Goal: Task Accomplishment & Management: Manage account settings

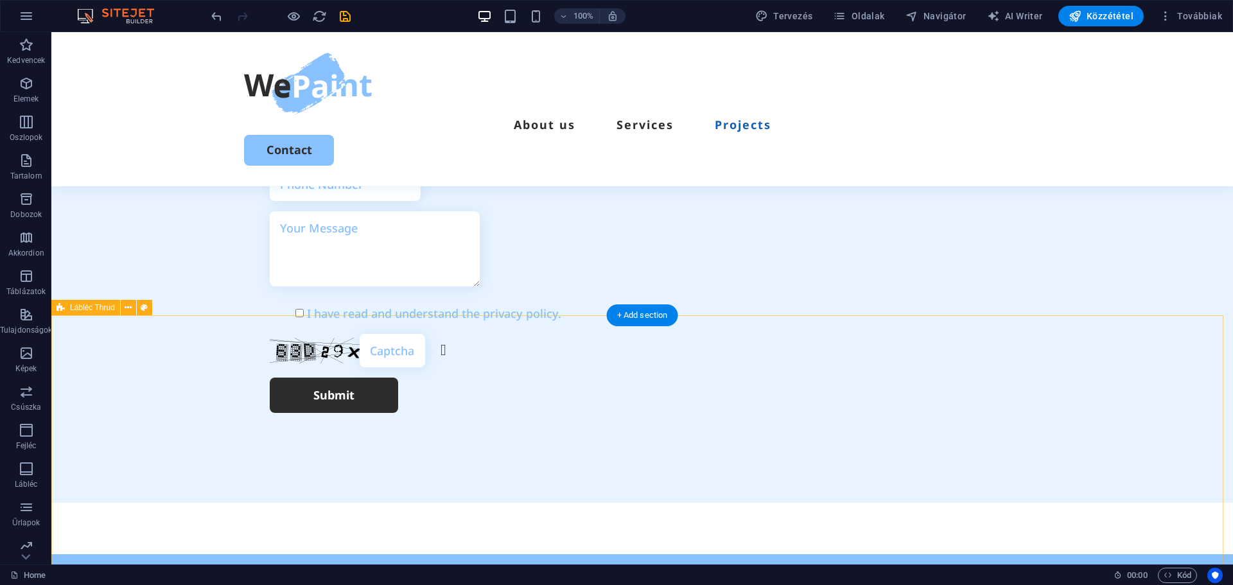
scroll to position [3646, 0]
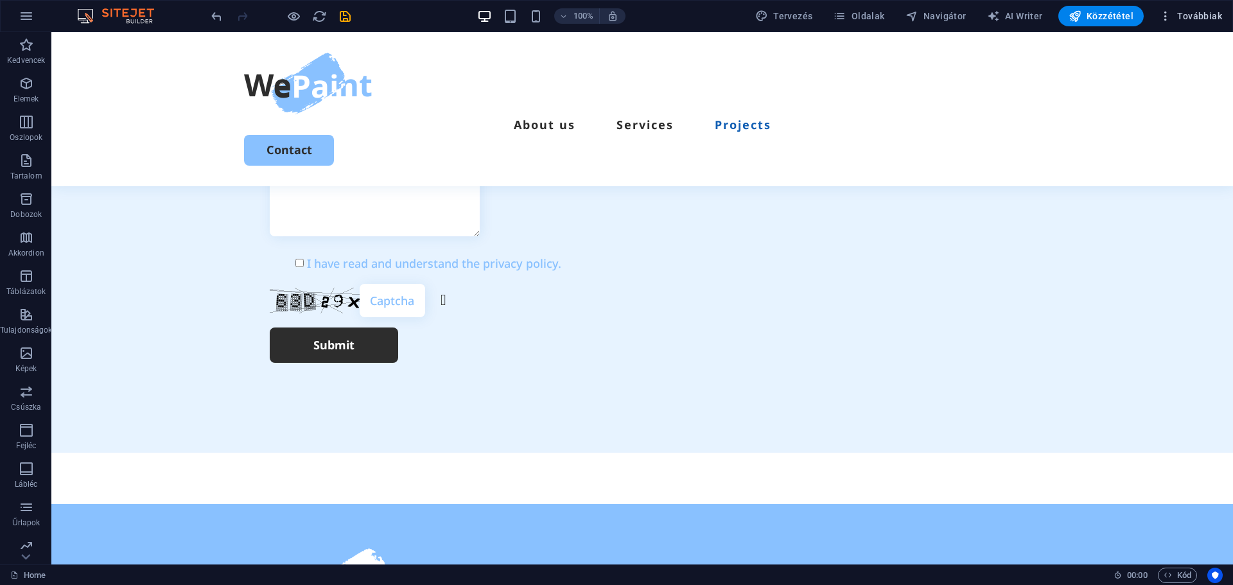
click at [1197, 17] on span "Továbbiak" at bounding box center [1190, 16] width 63 height 13
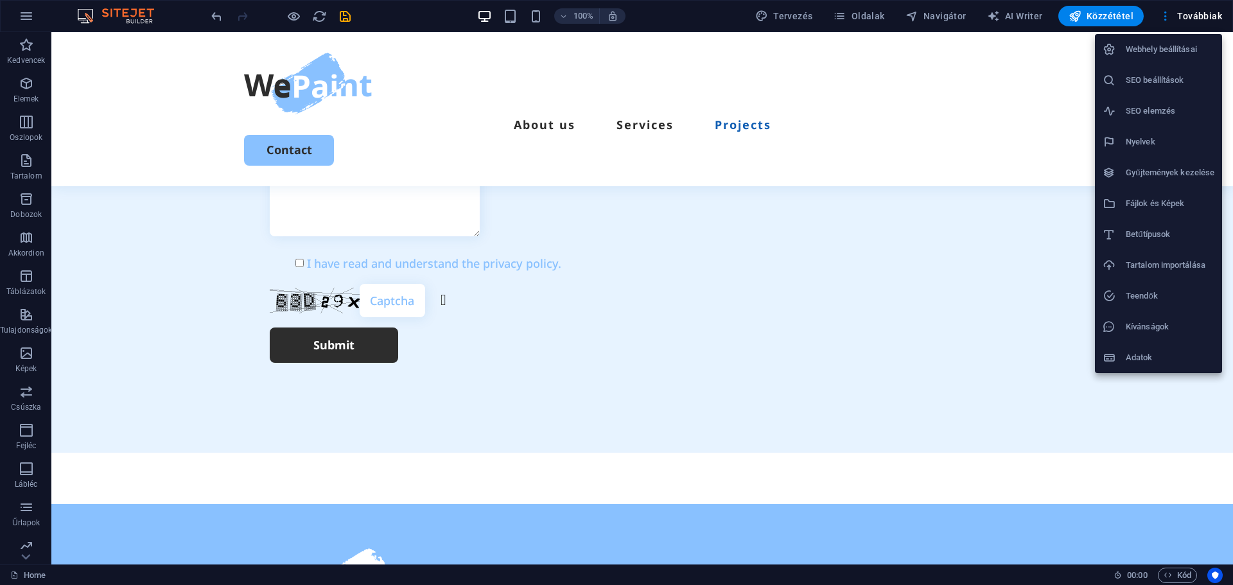
click at [1163, 49] on h6 "Webhely beállításai" at bounding box center [1169, 49] width 89 height 15
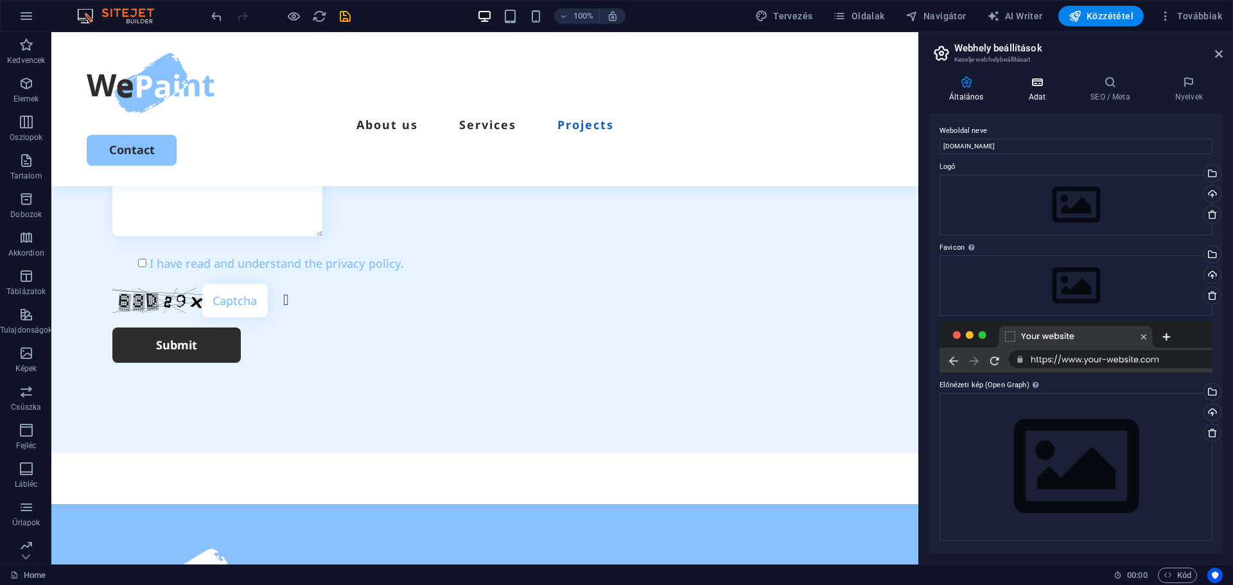
click at [1025, 92] on h4 "Adat" at bounding box center [1039, 89] width 62 height 27
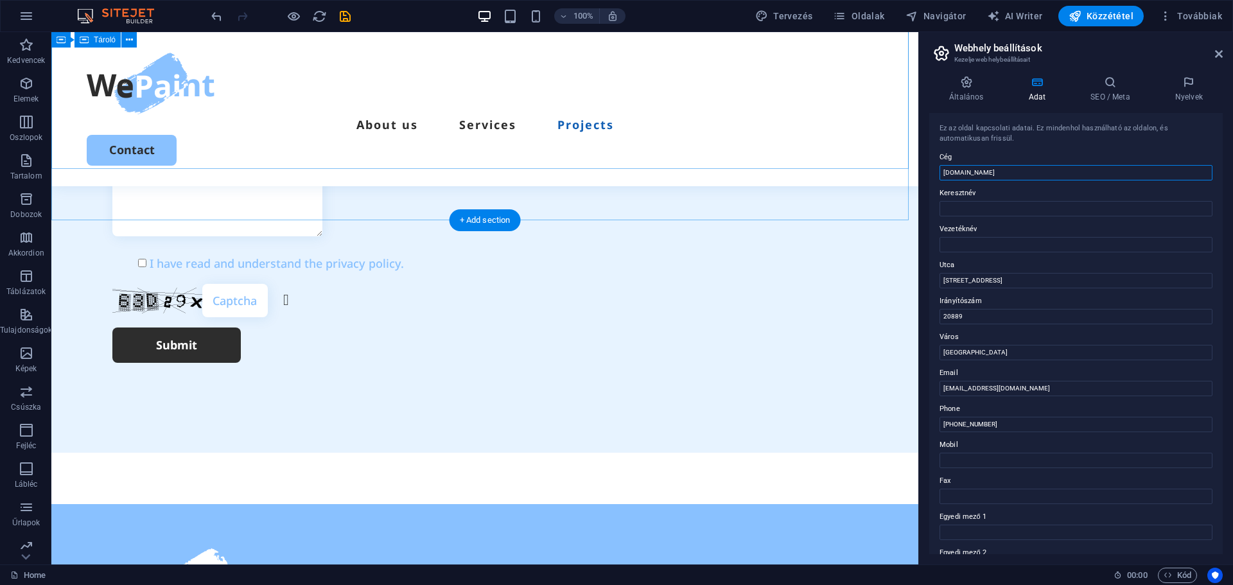
drag, startPoint x: 1079, startPoint y: 205, endPoint x: 780, endPoint y: 168, distance: 301.4
click at [1038, 169] on input "[DOMAIN_NAME]" at bounding box center [1075, 172] width 273 height 15
type input "Földvárklíma"
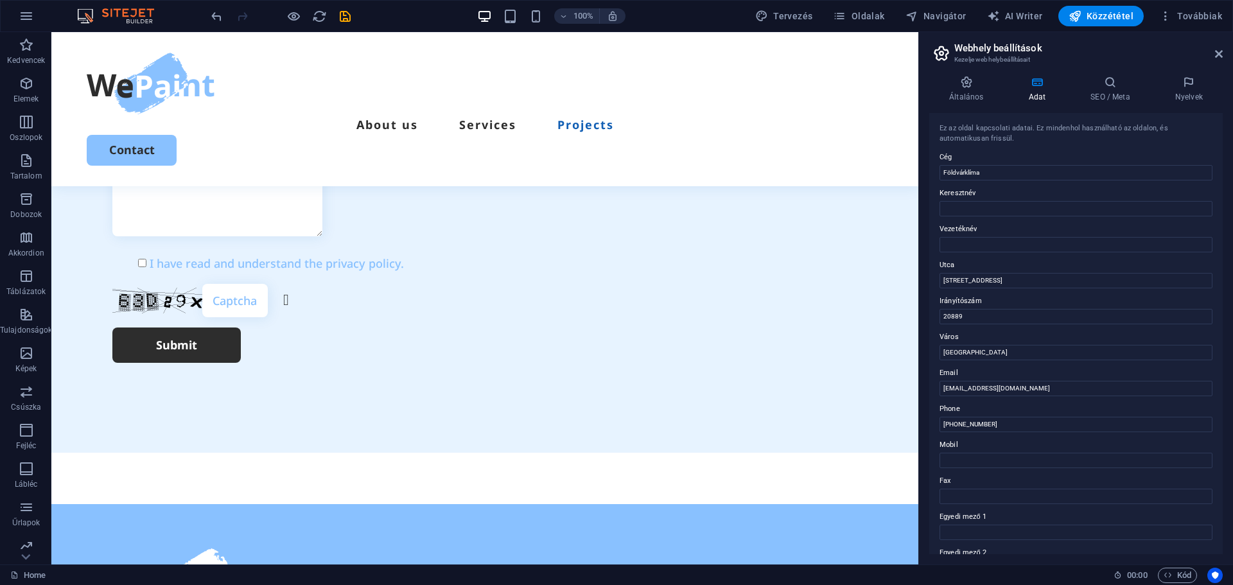
click at [1005, 200] on label "Keresztnév" at bounding box center [1075, 193] width 273 height 15
click at [1005, 201] on input "Keresztnév" at bounding box center [1075, 208] width 273 height 15
type input "[PERSON_NAME]"
type input "Kiss"
type input "Baross dűlő 11"
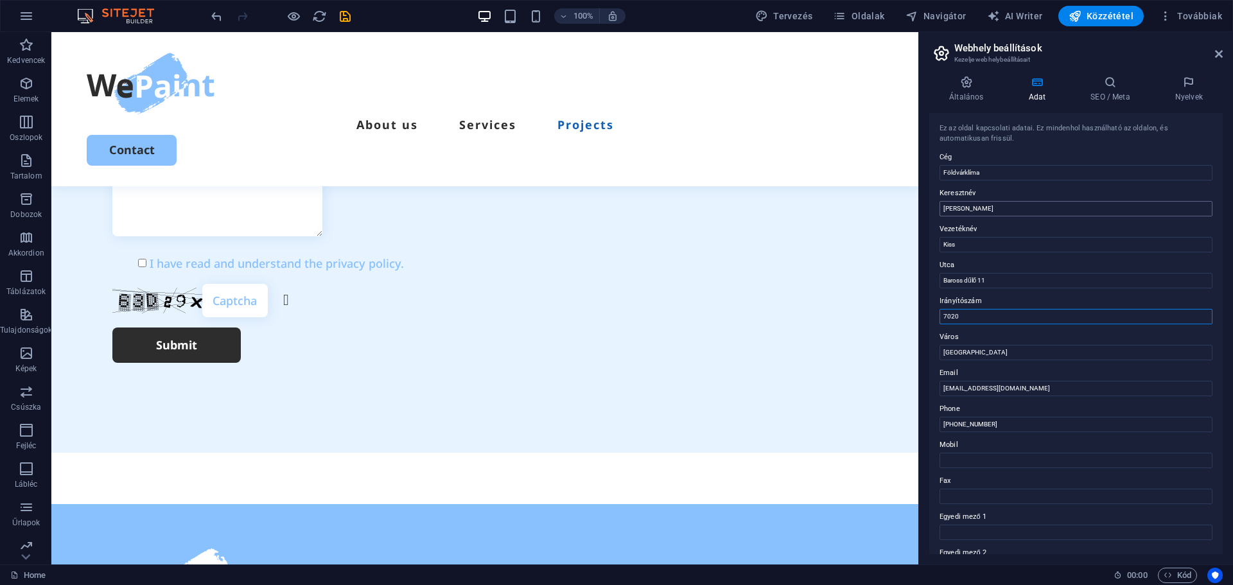
type input "7020"
click at [987, 455] on input "Mobil" at bounding box center [1075, 460] width 273 height 15
type input "[PHONE_NUMBER]"
drag, startPoint x: 1084, startPoint y: 493, endPoint x: 858, endPoint y: 453, distance: 229.6
click at [953, 428] on input "Phone" at bounding box center [1075, 424] width 273 height 15
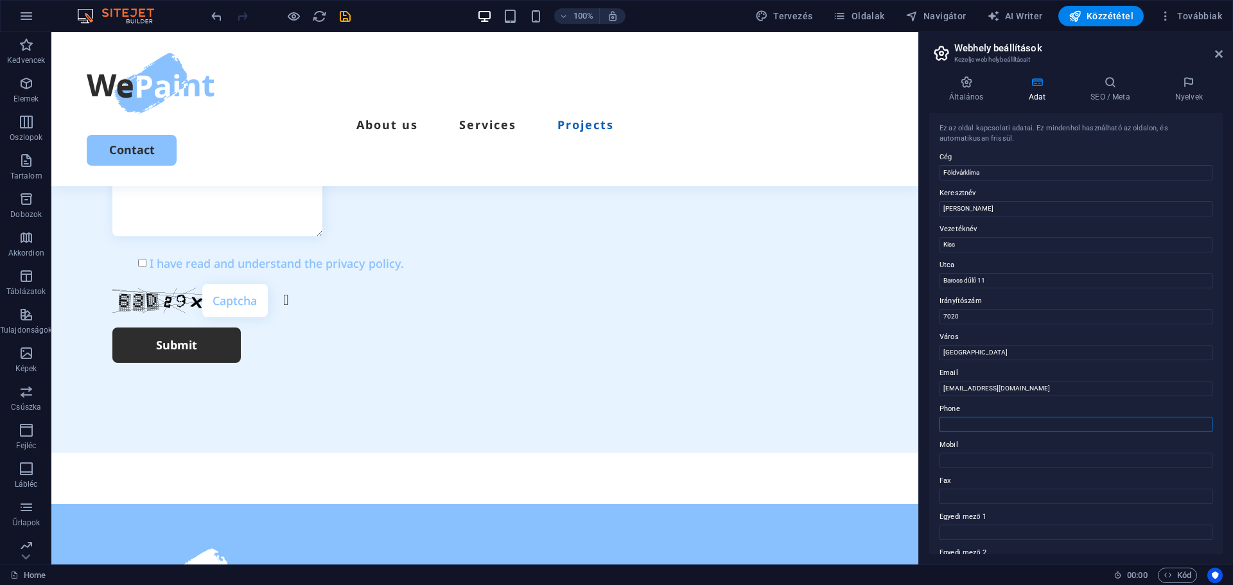
paste input "[PHONE_NUMBER]"
type input "[PHONE_NUMBER]"
click at [926, 446] on div "Általános Adat SEO / Meta Nyelvek Weboldal neve [DOMAIN_NAME] Logó Húzza ide a …" at bounding box center [1076, 314] width 314 height 499
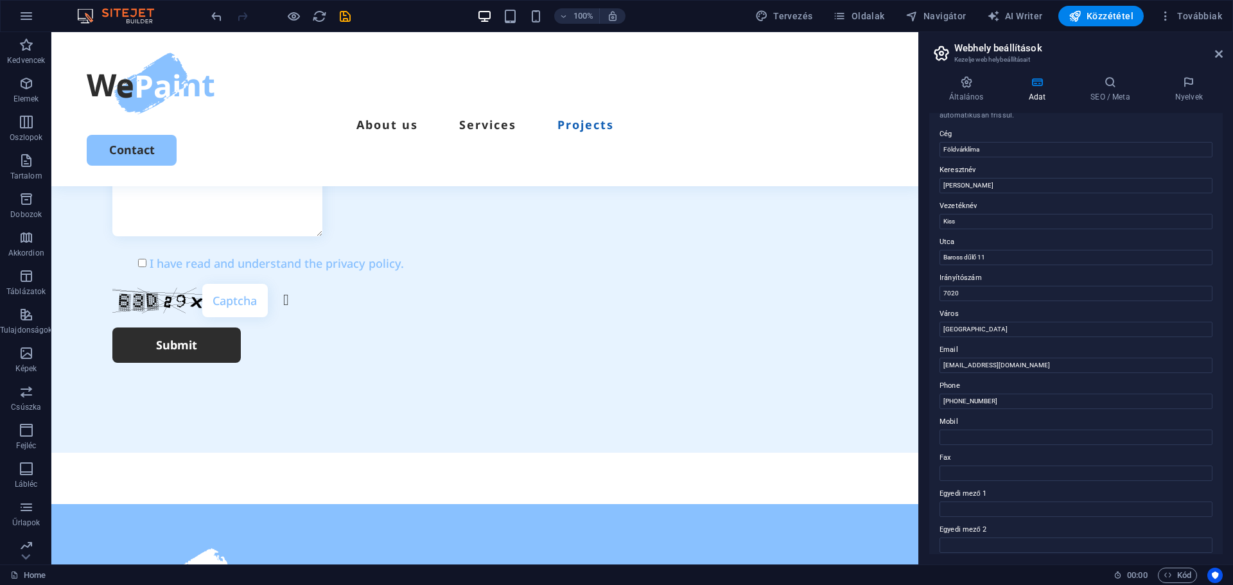
scroll to position [0, 0]
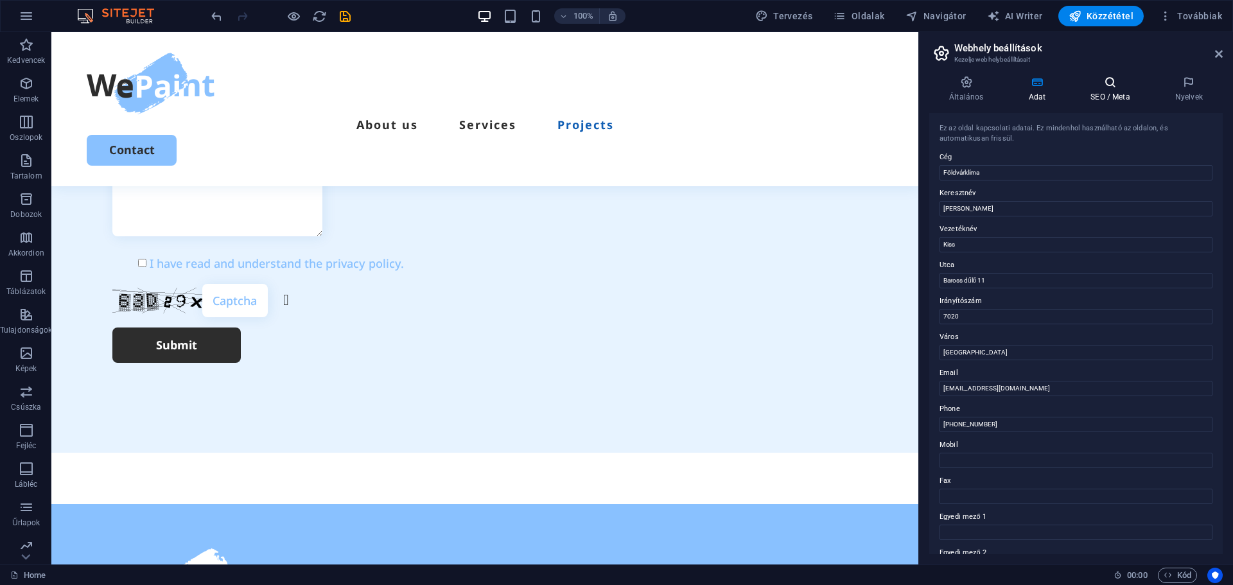
click at [1109, 82] on icon at bounding box center [1110, 82] width 80 height 13
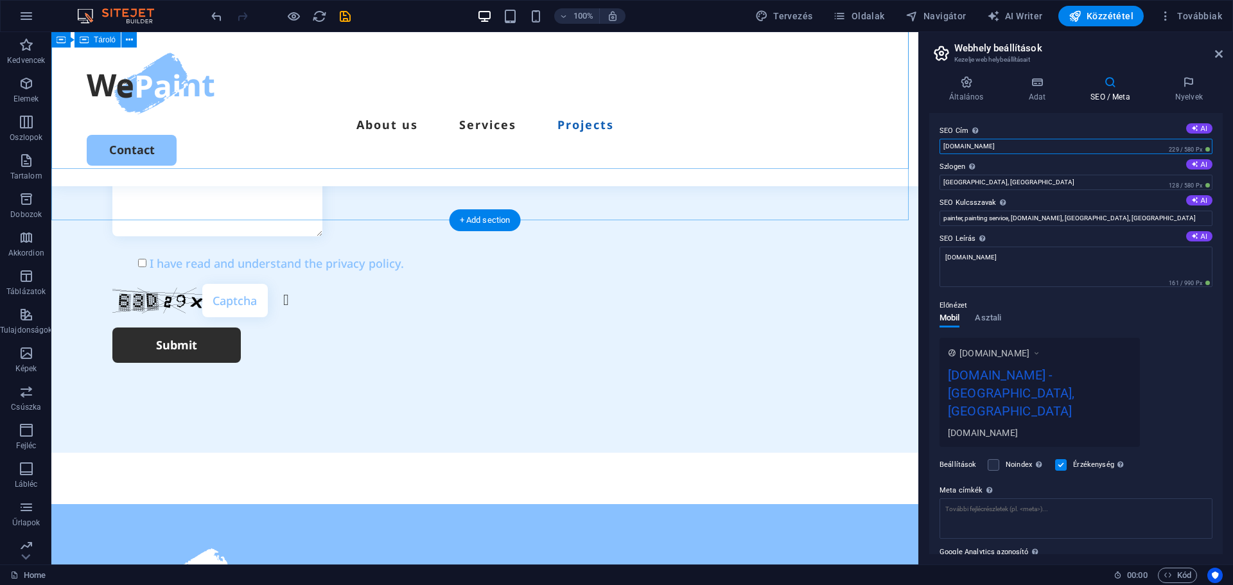
drag, startPoint x: 1057, startPoint y: 174, endPoint x: 866, endPoint y: 149, distance: 192.3
type input "[DOMAIN_NAME]"
click at [1001, 184] on input "[GEOGRAPHIC_DATA], [GEOGRAPHIC_DATA]" at bounding box center [1075, 182] width 273 height 15
drag, startPoint x: 1064, startPoint y: 214, endPoint x: 896, endPoint y: 183, distance: 171.6
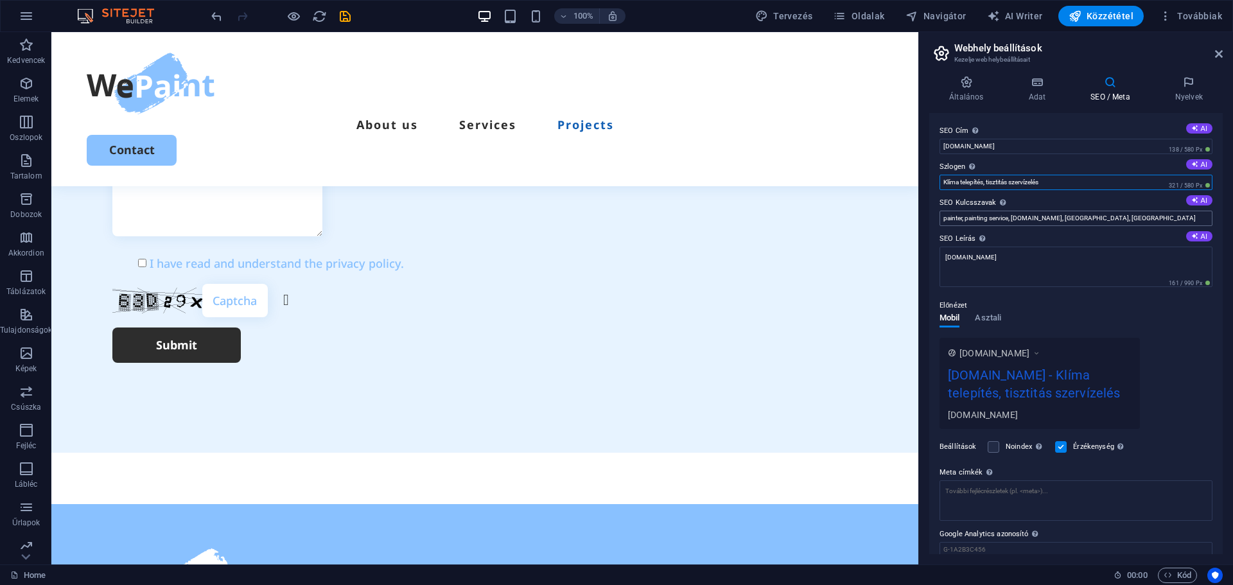
type input "Klíma telepítés, tisztitás szervízelés"
click at [1035, 218] on input "painter, painting service, [DOMAIN_NAME], [GEOGRAPHIC_DATA], [GEOGRAPHIC_DATA]" at bounding box center [1075, 218] width 273 height 15
click at [1011, 182] on input "Klíma telepítés, tisztitás szervízelés" at bounding box center [1075, 182] width 273 height 15
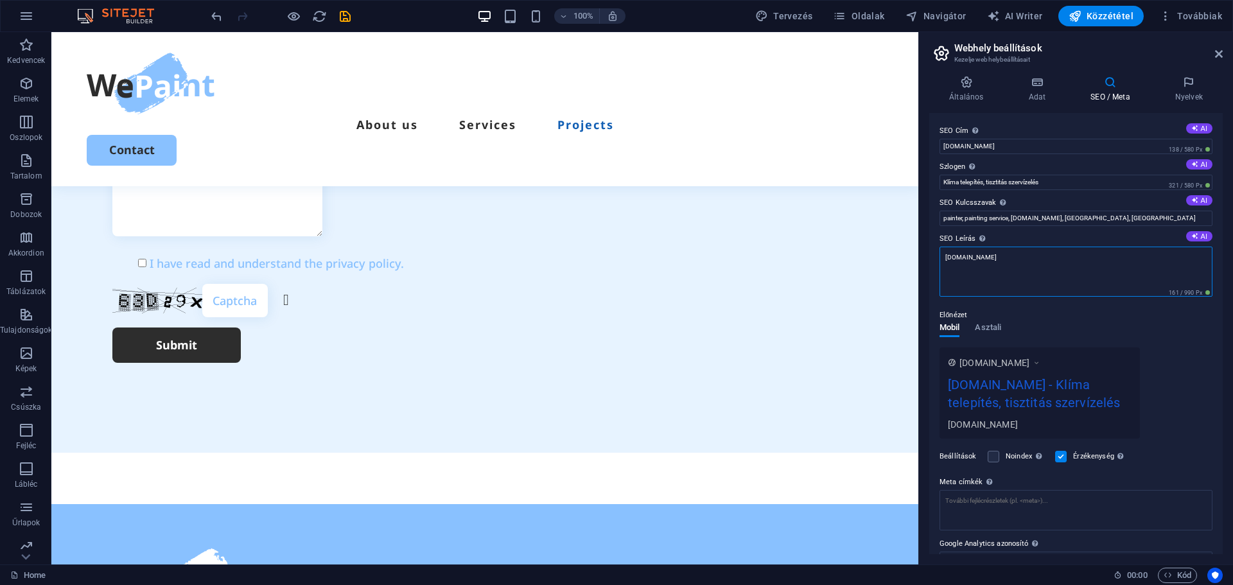
drag, startPoint x: 1029, startPoint y: 255, endPoint x: 936, endPoint y: 258, distance: 93.1
click at [936, 258] on div "SEO Cím Az Ön weboldalának címe - legyen valami, ami kitűnik a kereső találatok…" at bounding box center [1075, 333] width 293 height 441
type textarea "[DOMAIN_NAME]"
click at [1172, 347] on div "[DOMAIN_NAME] [DOMAIN_NAME] - Klíma telepítés, tisztitás szervízelés [DOMAIN_NA…" at bounding box center [1075, 392] width 273 height 91
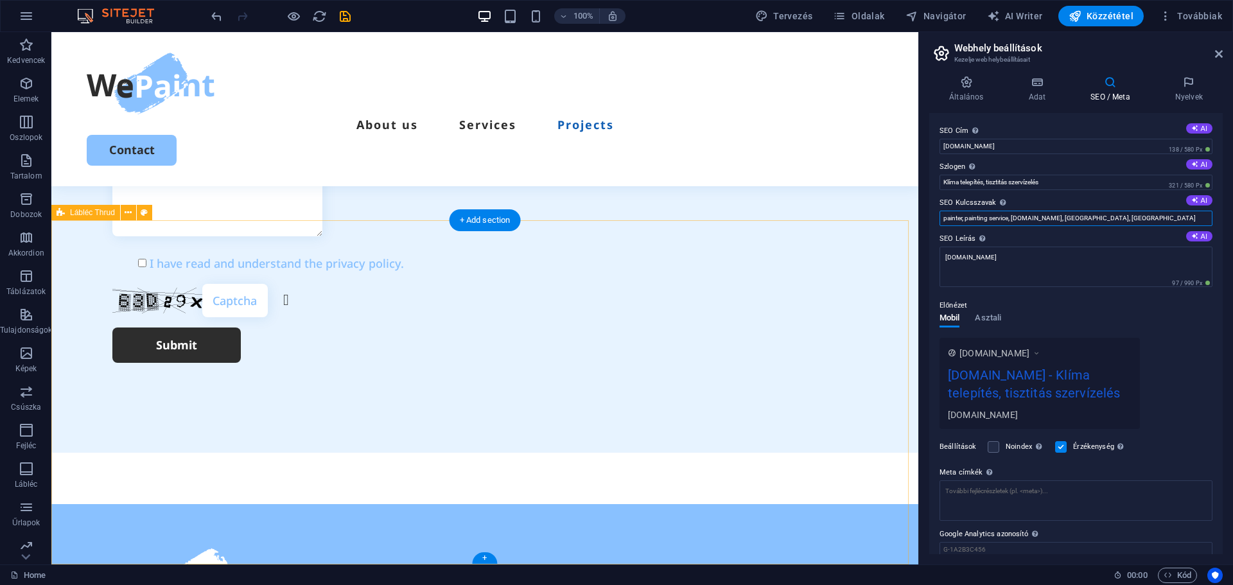
drag, startPoint x: 1200, startPoint y: 248, endPoint x: 865, endPoint y: 230, distance: 335.5
type input "klíma, [PERSON_NAME], [PERSON_NAME], klíma telepítés"
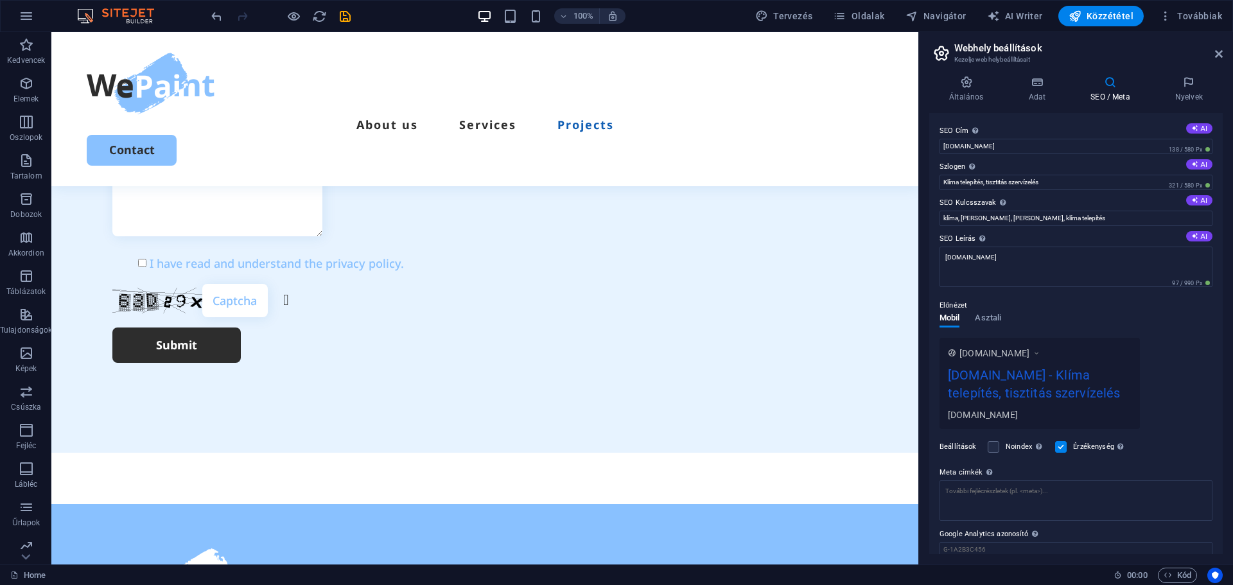
click at [1172, 377] on div "[DOMAIN_NAME] [DOMAIN_NAME] - Klíma telepítés, tisztitás szervízelés [DOMAIN_NA…" at bounding box center [1075, 383] width 273 height 91
click at [1200, 96] on h4 "Nyelvek" at bounding box center [1188, 89] width 67 height 27
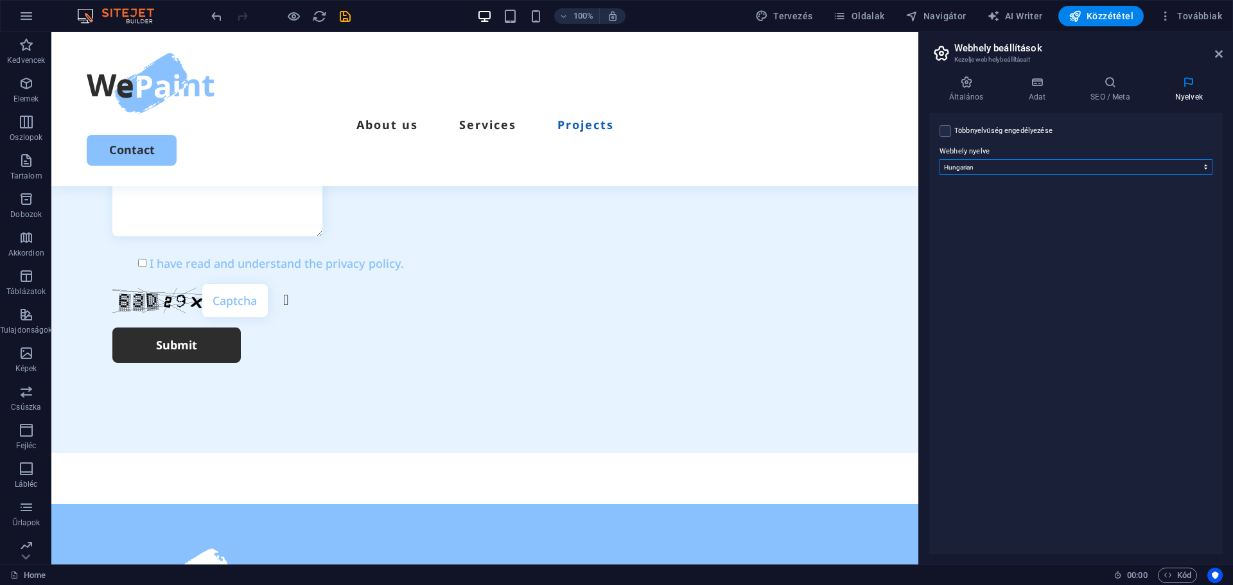
click at [968, 169] on select "Abkhazian Afar Afrikaans Akan Albanian Amharic Angol Arabic Aragonese Armenian …" at bounding box center [1075, 166] width 273 height 15
click at [999, 168] on select "Abkhazian Afar Afrikaans Akan Albanian Amharic Angol Arabic Aragonese Armenian …" at bounding box center [1075, 166] width 273 height 15
click at [952, 103] on div "Általános Adat SEO / Meta Nyelvek Weboldal neve [DOMAIN_NAME] Logó Húzza ide a …" at bounding box center [1075, 315] width 293 height 478
click at [962, 91] on h4 "Általános" at bounding box center [968, 89] width 79 height 27
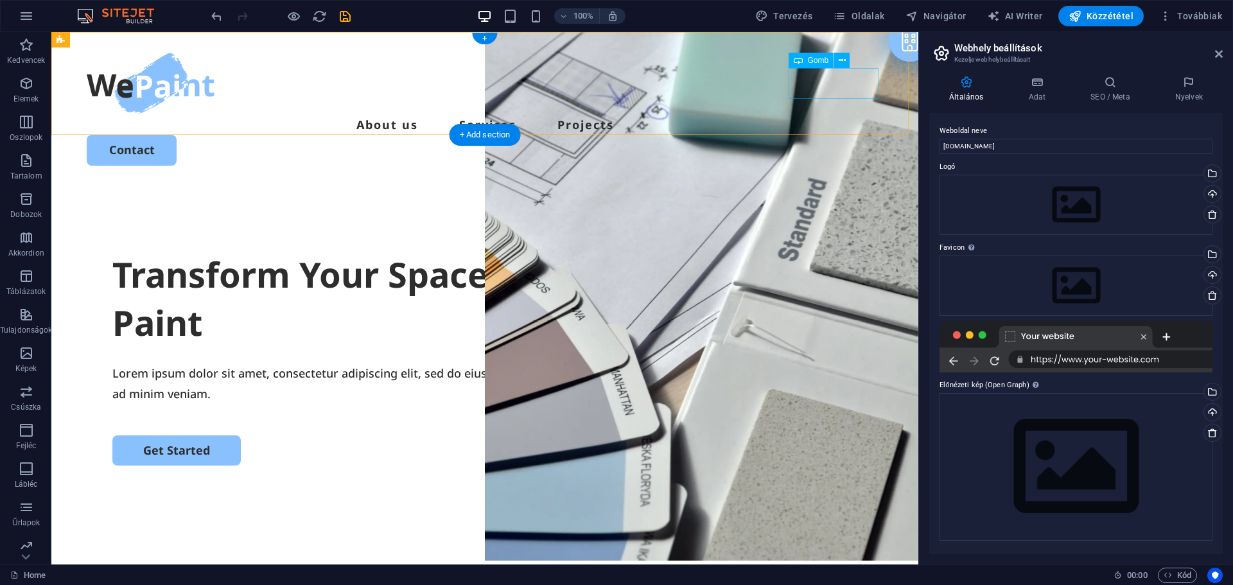
click at [811, 135] on div "Contact" at bounding box center [485, 150] width 796 height 30
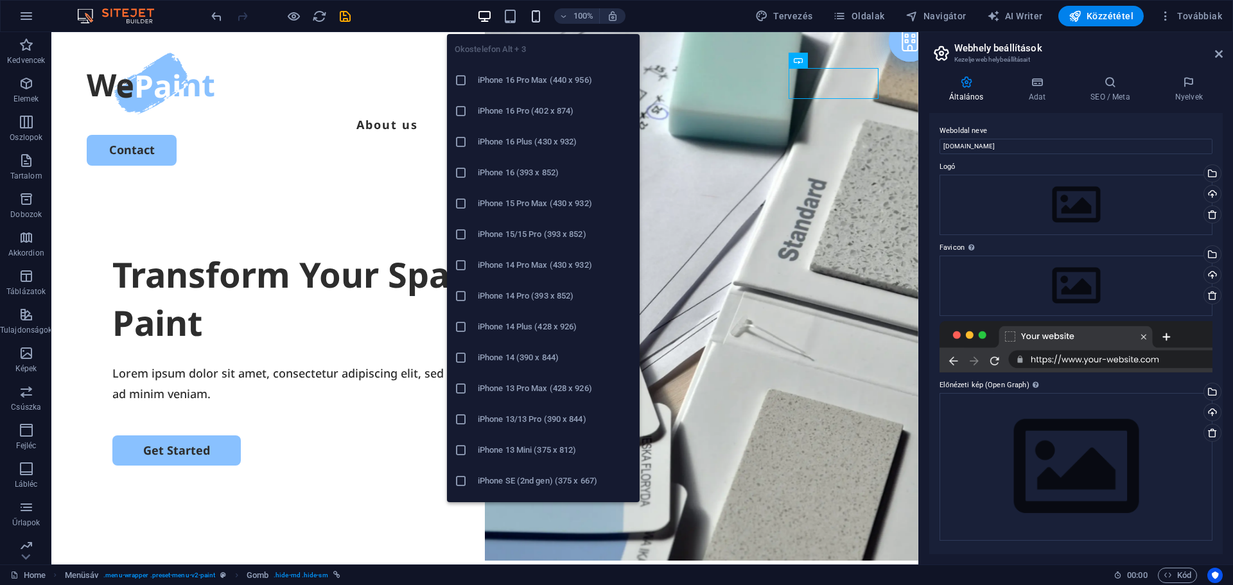
click at [543, 16] on icon "button" at bounding box center [535, 16] width 15 height 15
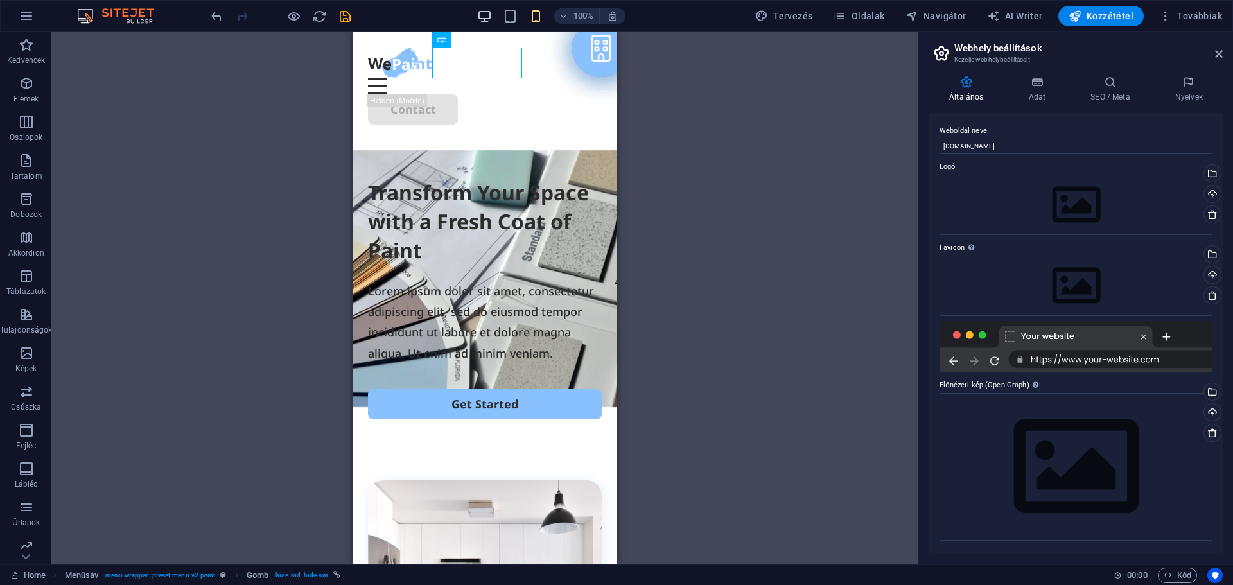
click at [486, 10] on icon "button" at bounding box center [484, 16] width 15 height 15
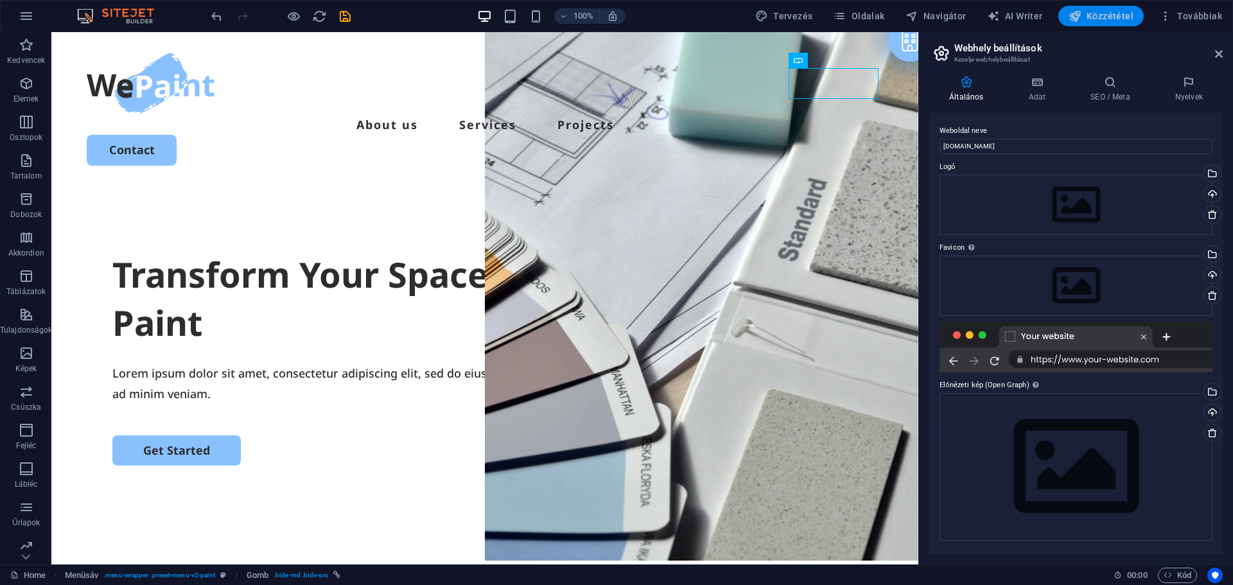
click at [1105, 15] on span "Közzététel" at bounding box center [1100, 16] width 65 height 13
checkbox input "false"
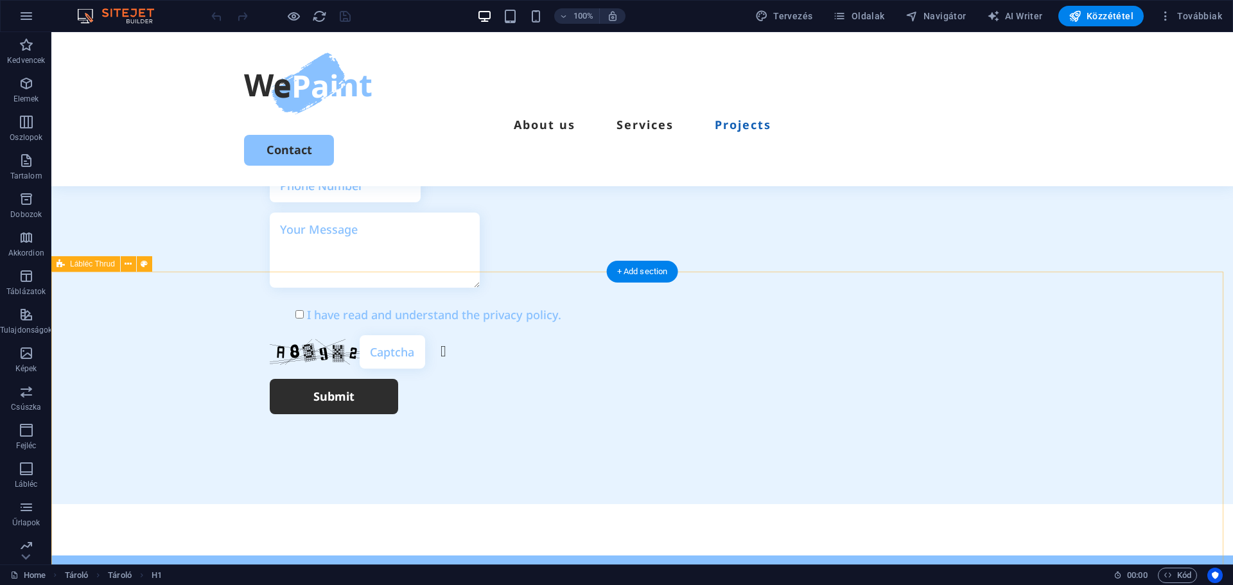
scroll to position [3646, 0]
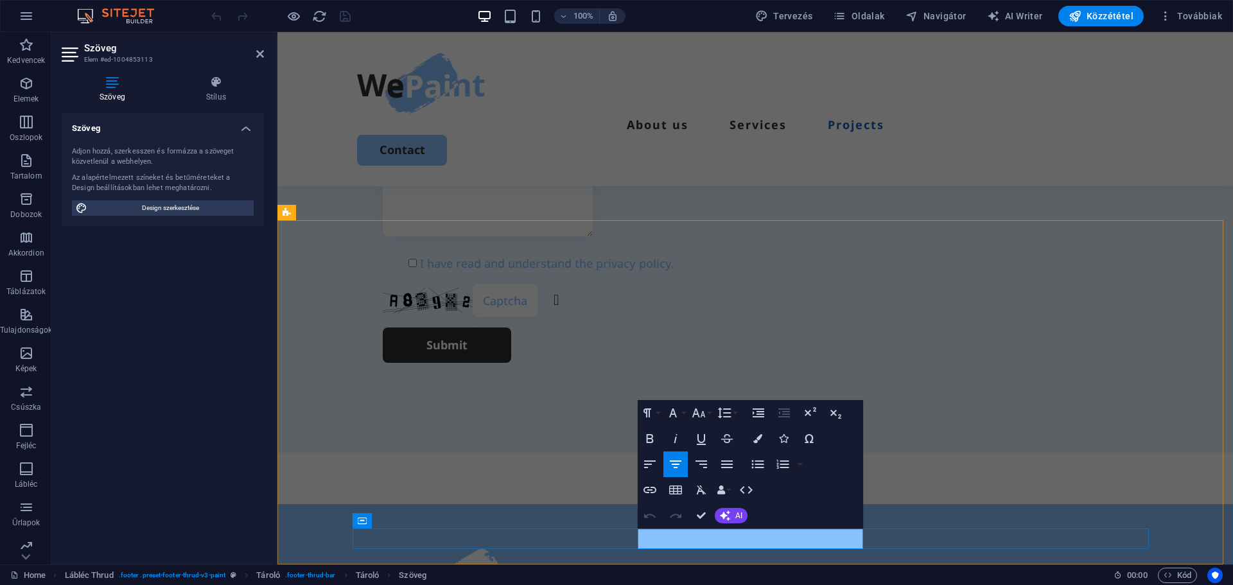
drag, startPoint x: 761, startPoint y: 540, endPoint x: 919, endPoint y: 548, distance: 158.7
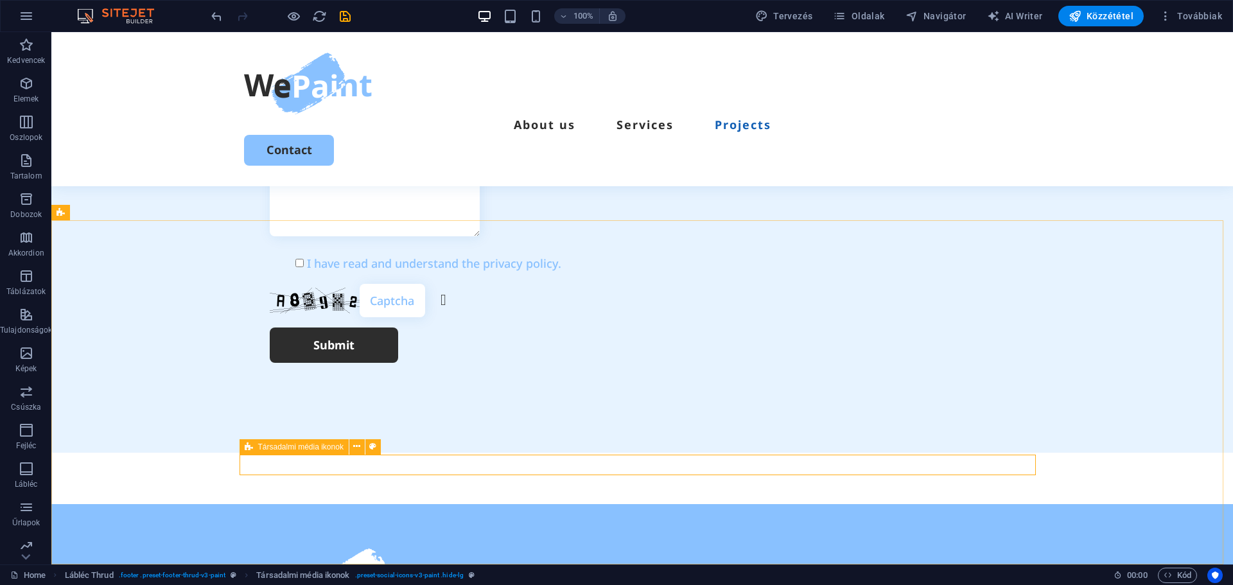
click at [247, 446] on icon at bounding box center [249, 446] width 8 height 15
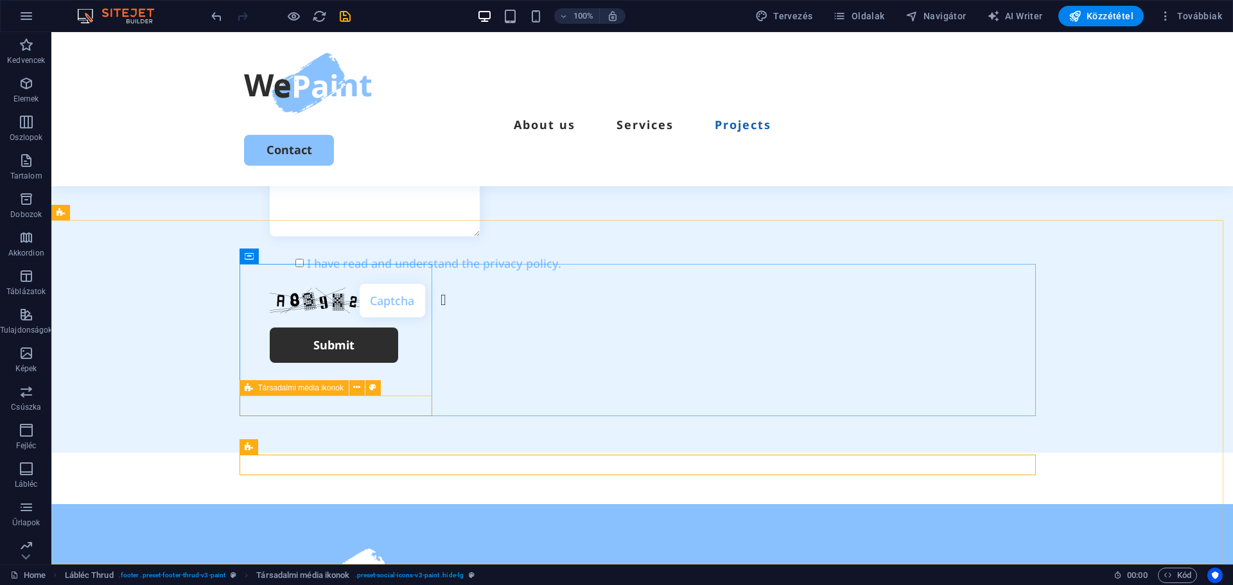
click at [243, 388] on div "Társadalmi média ikonok" at bounding box center [293, 387] width 109 height 15
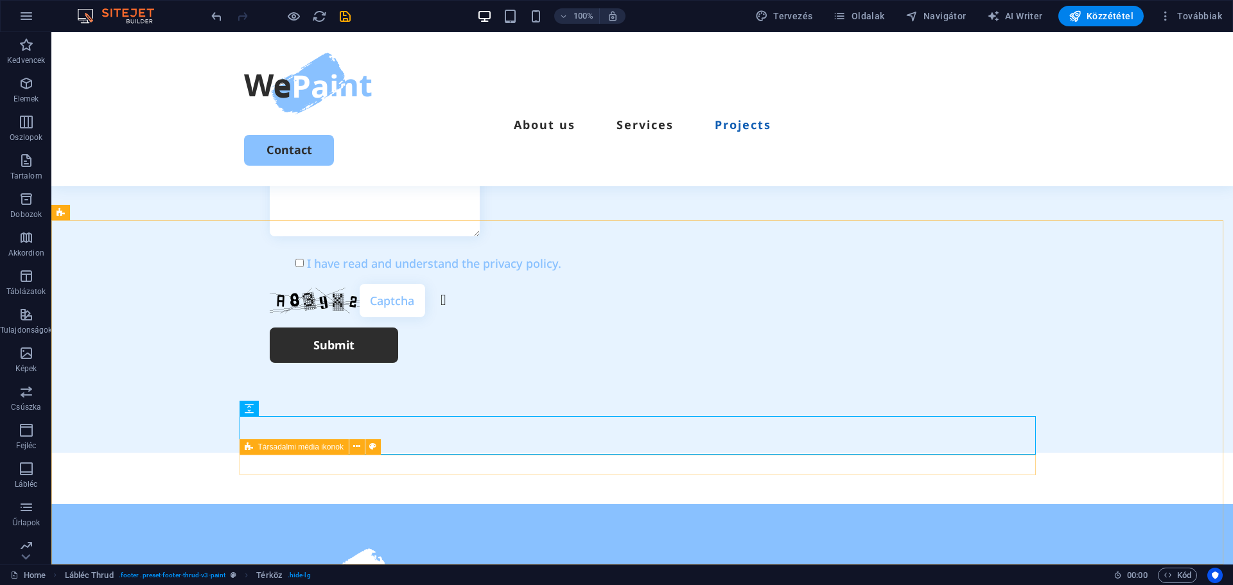
click at [269, 451] on div "Társadalmi média ikonok" at bounding box center [293, 446] width 109 height 15
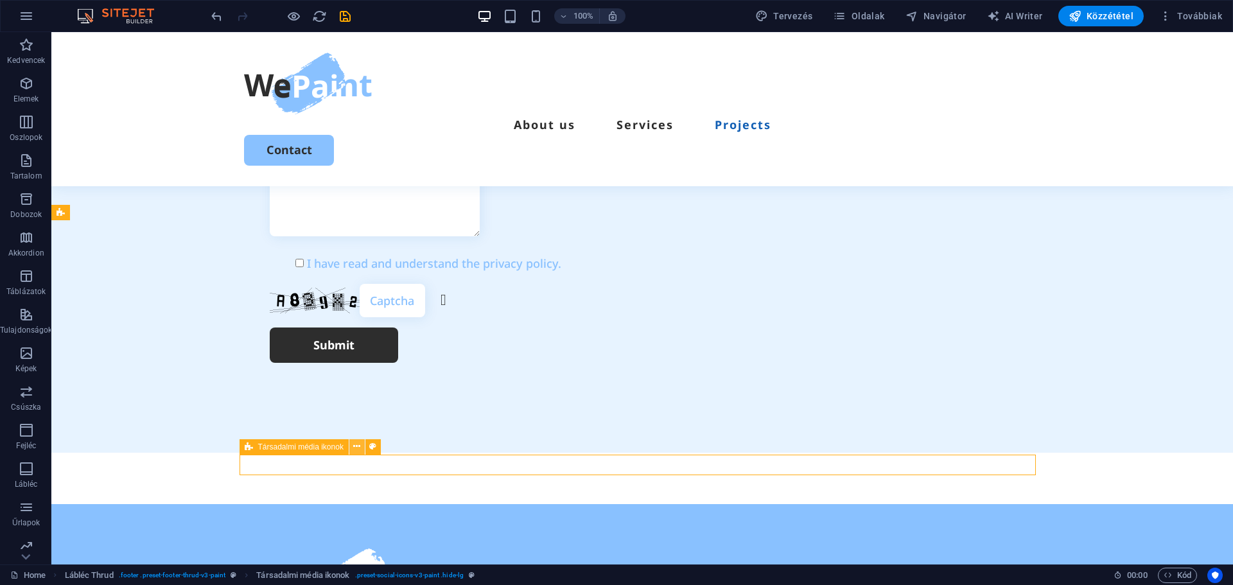
click at [356, 449] on icon at bounding box center [356, 446] width 7 height 13
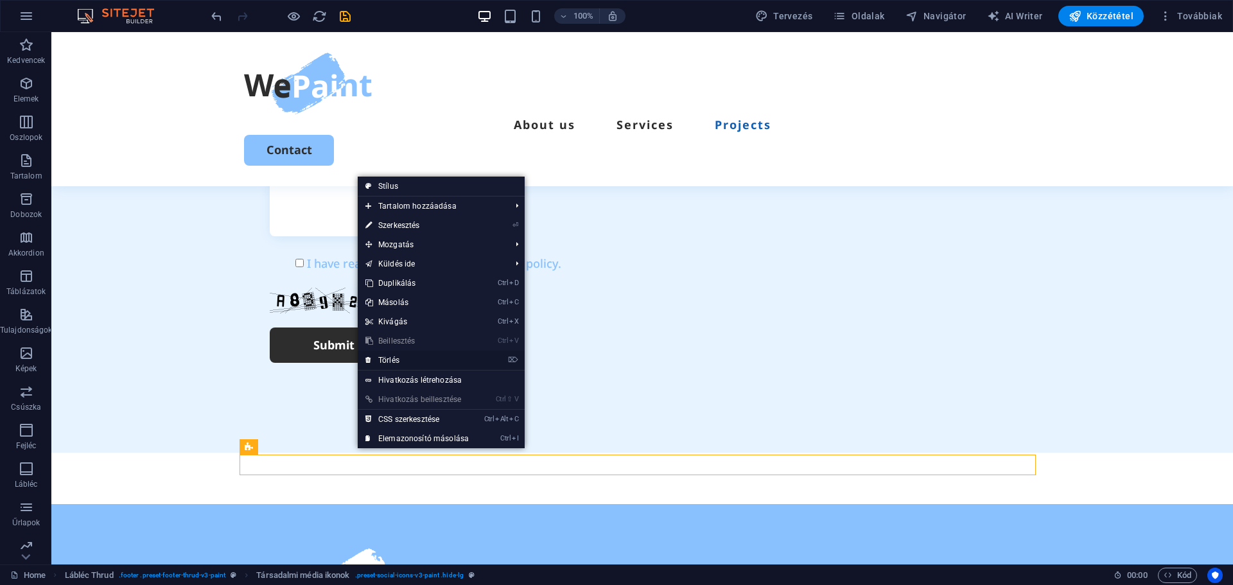
click at [388, 359] on link "⌦ Törlés" at bounding box center [417, 360] width 119 height 19
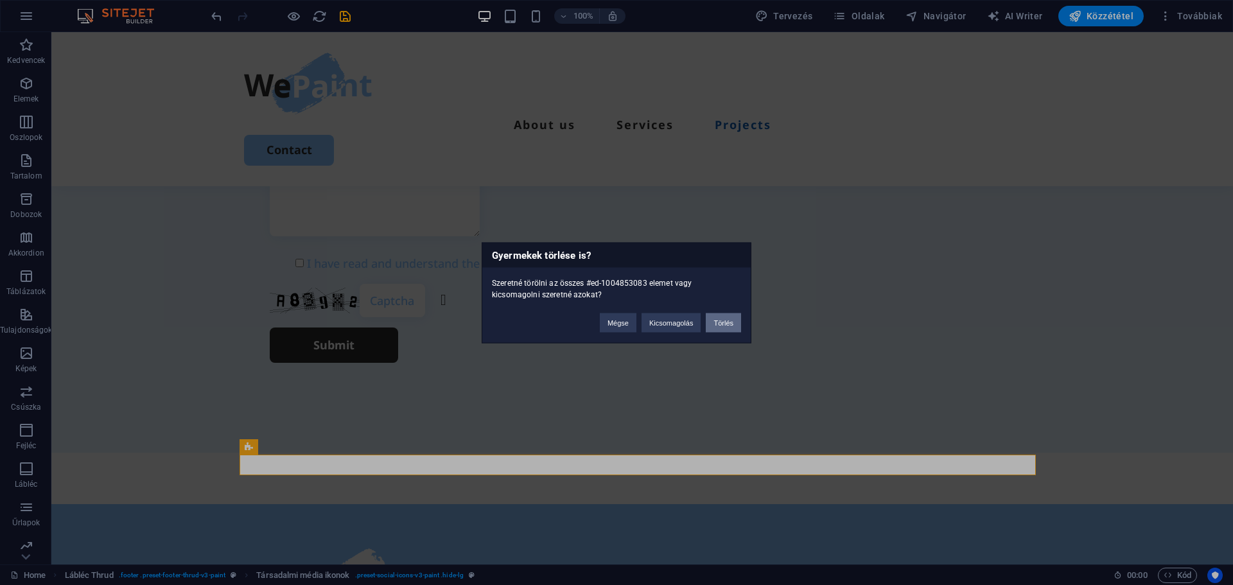
click at [720, 318] on button "Törlés" at bounding box center [723, 322] width 35 height 19
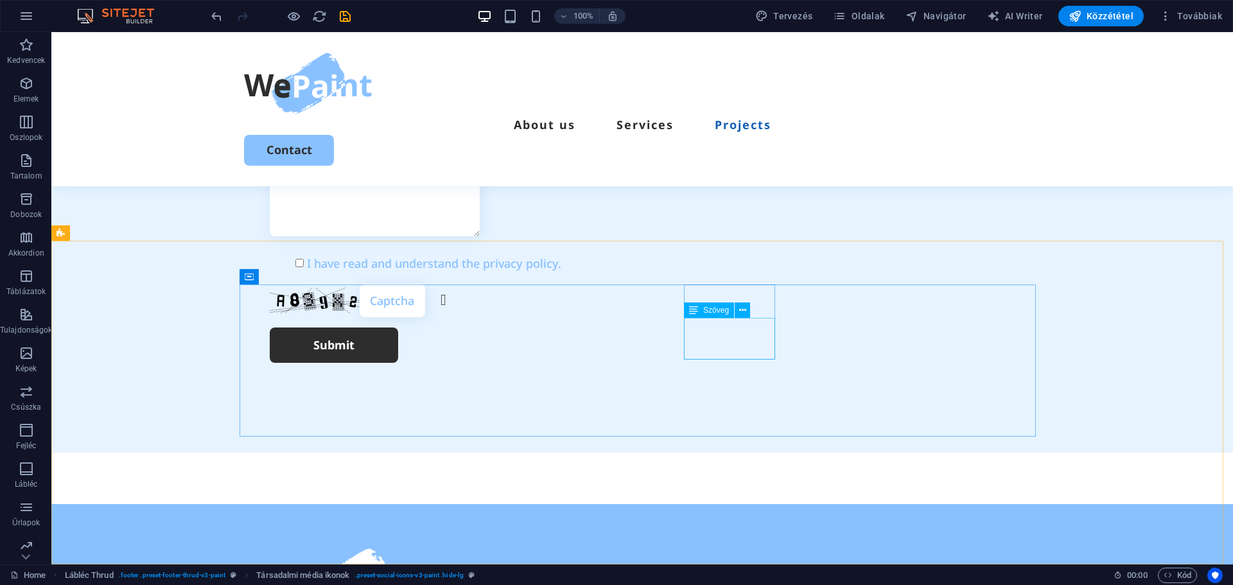
scroll to position [3626, 0]
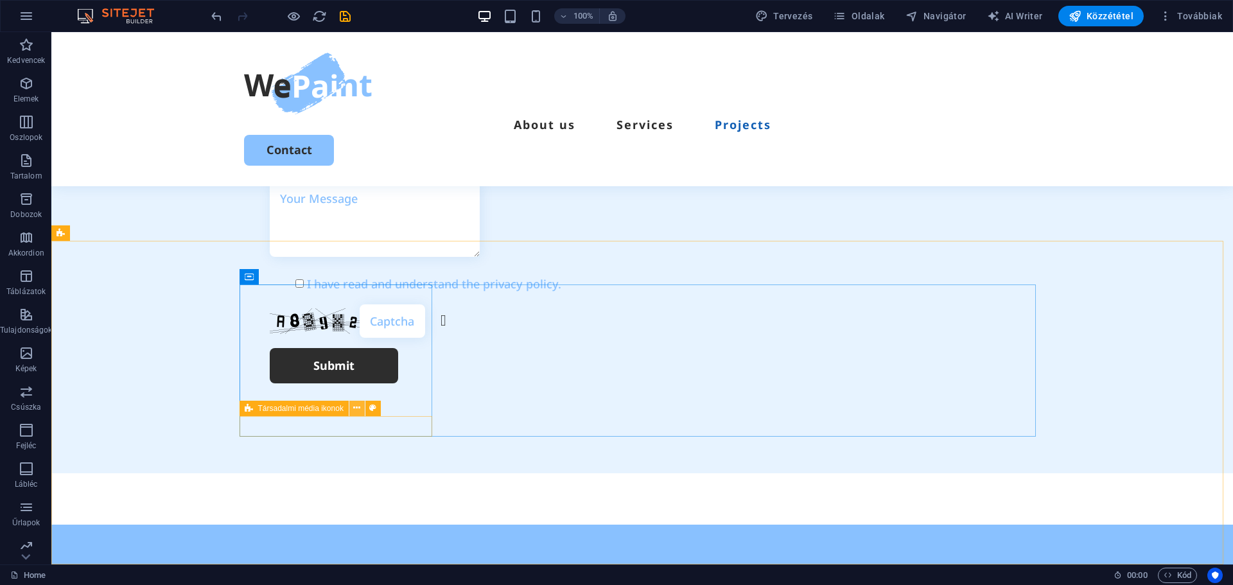
click at [358, 407] on icon at bounding box center [356, 407] width 7 height 13
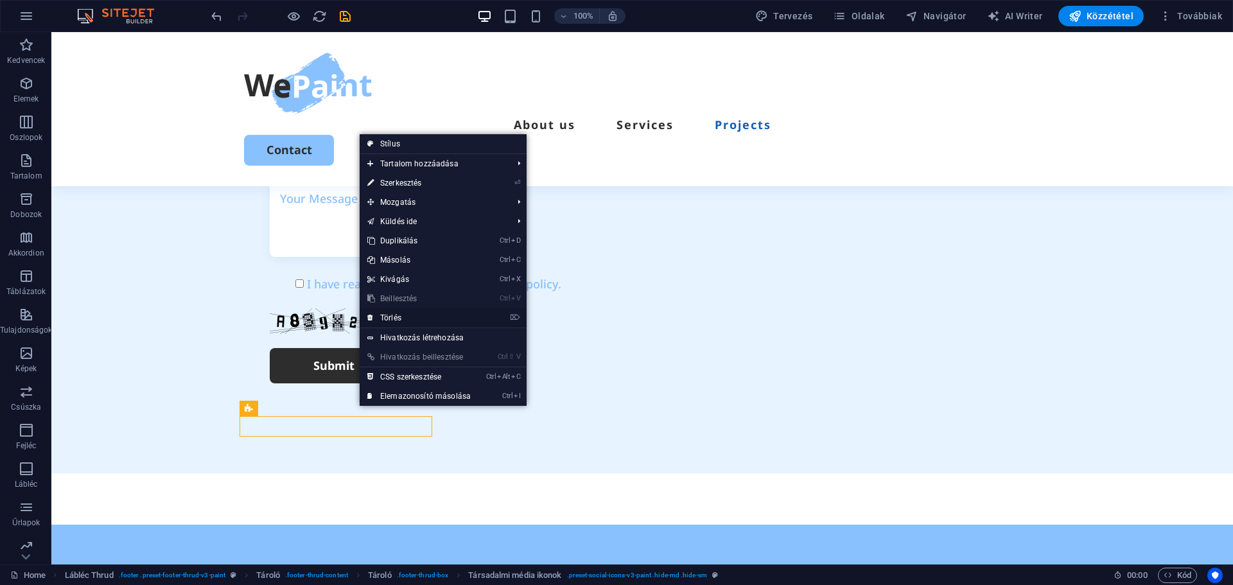
click at [411, 317] on link "⌦ Törlés" at bounding box center [418, 317] width 119 height 19
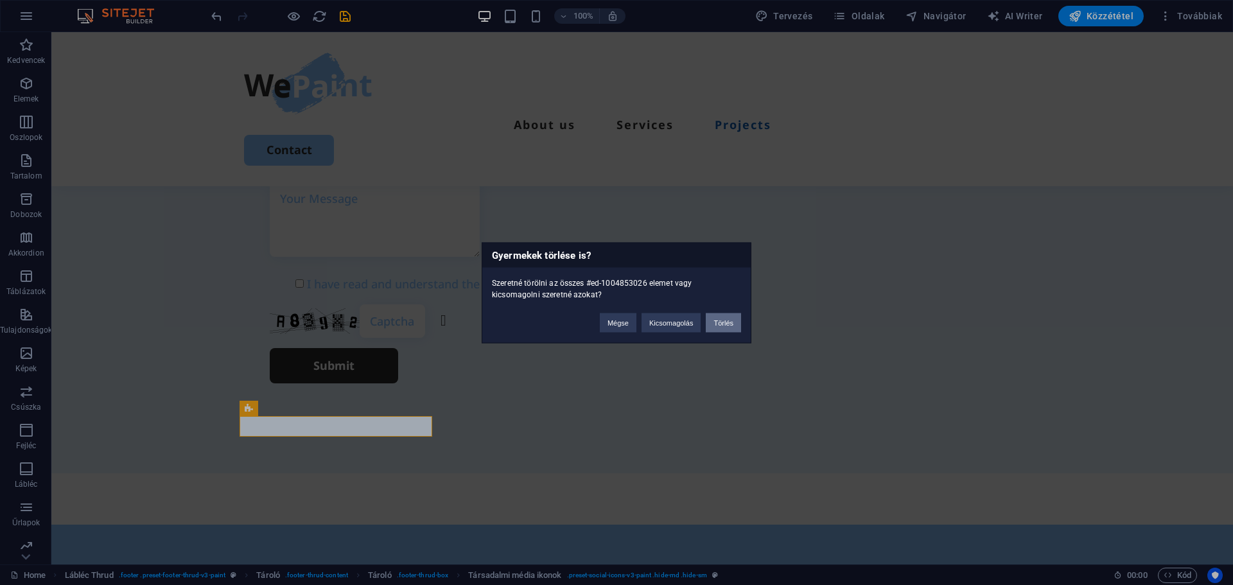
drag, startPoint x: 677, startPoint y: 293, endPoint x: 728, endPoint y: 325, distance: 60.6
click at [728, 325] on button "Törlés" at bounding box center [723, 322] width 35 height 19
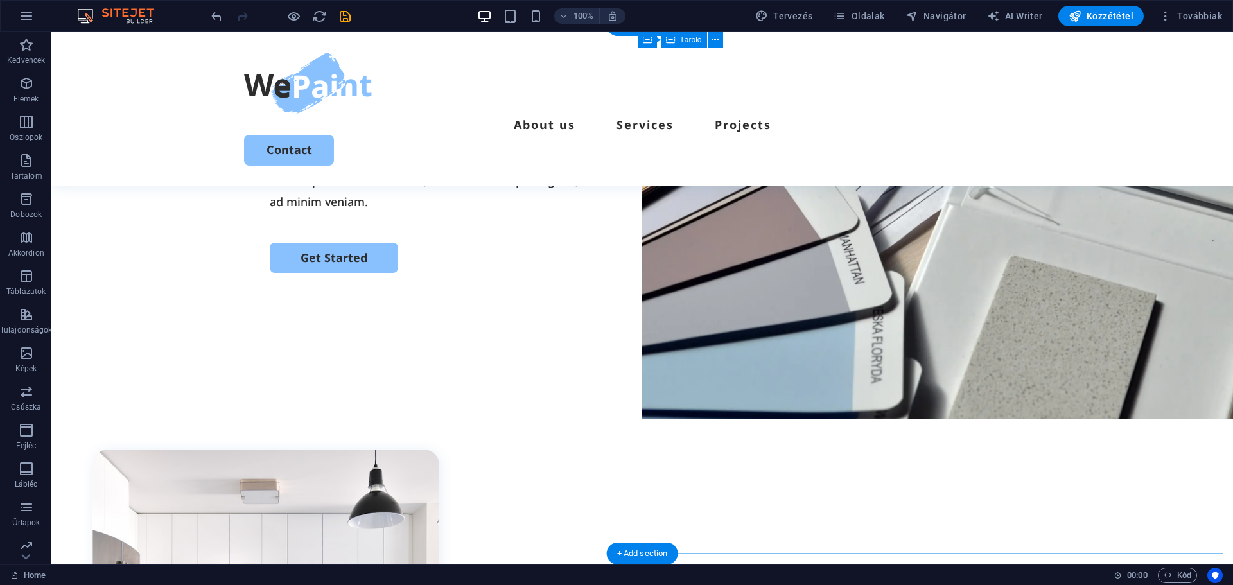
scroll to position [0, 0]
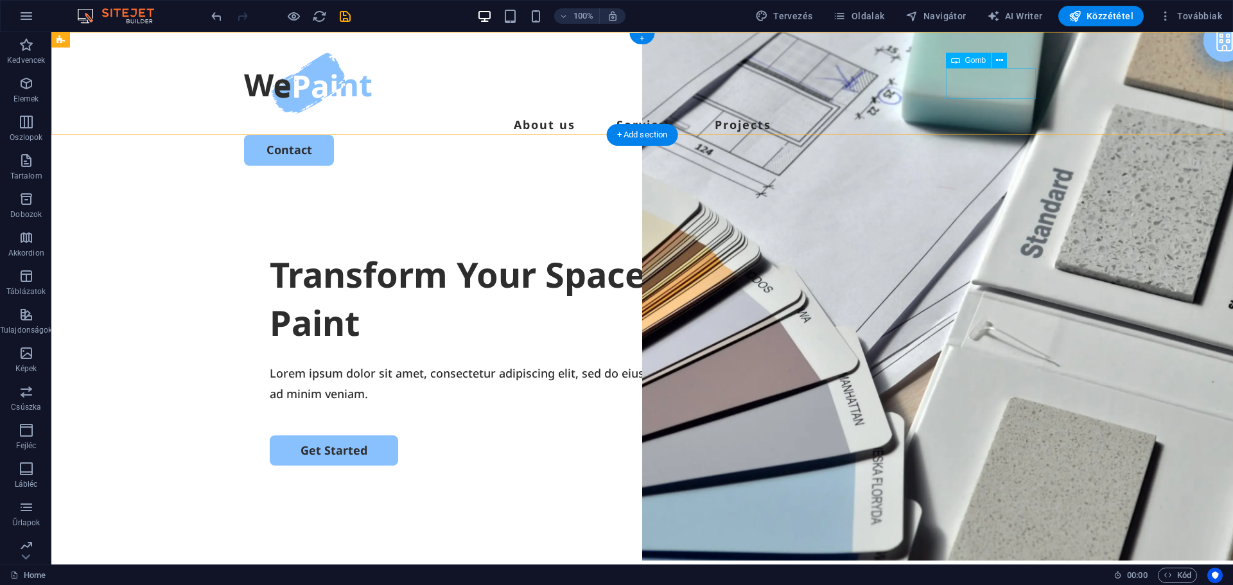
click at [991, 135] on div "Contact" at bounding box center [642, 150] width 796 height 30
select select "px"
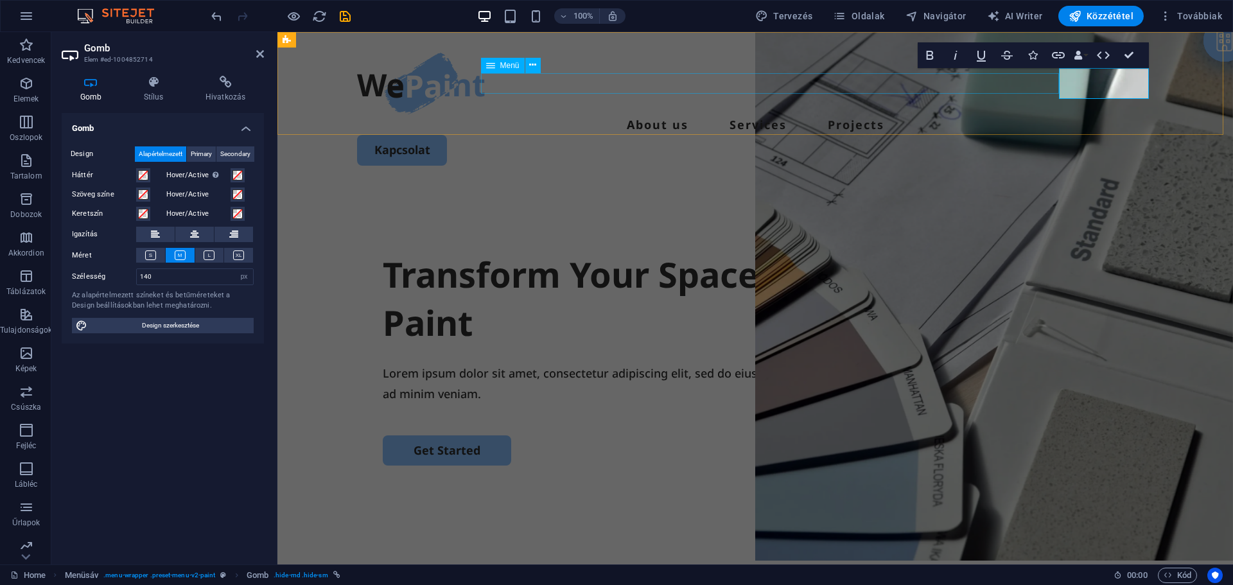
click at [659, 114] on nav "About us Services Projects" at bounding box center [755, 124] width 796 height 21
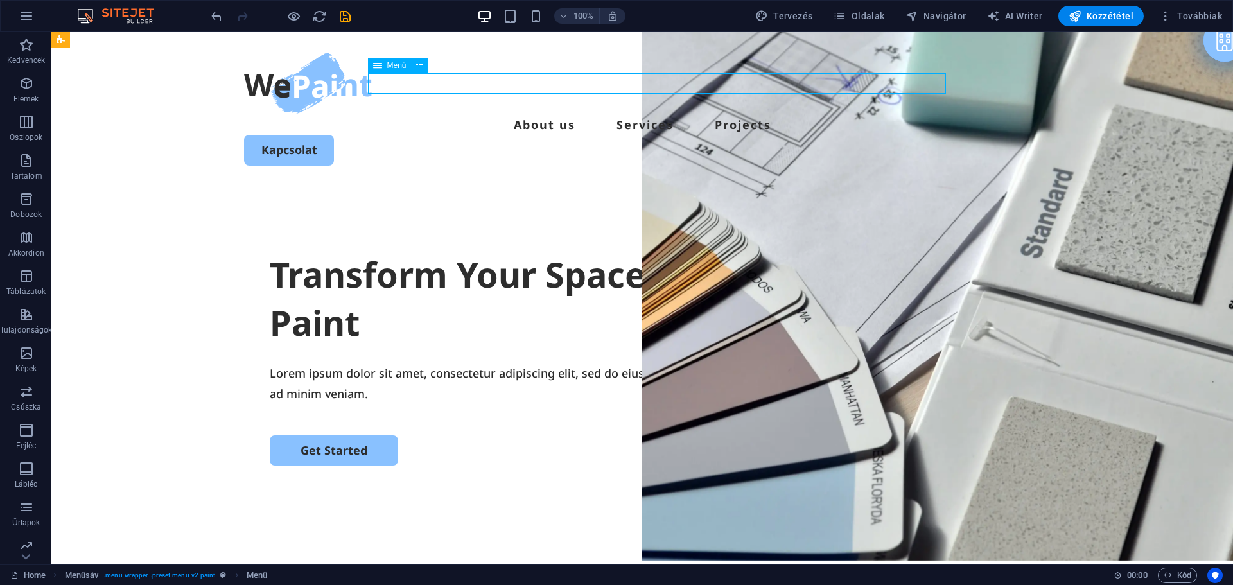
click at [662, 114] on nav "About us Services Projects" at bounding box center [642, 124] width 796 height 21
click at [566, 114] on nav "About us Services Projects" at bounding box center [642, 124] width 796 height 21
select select
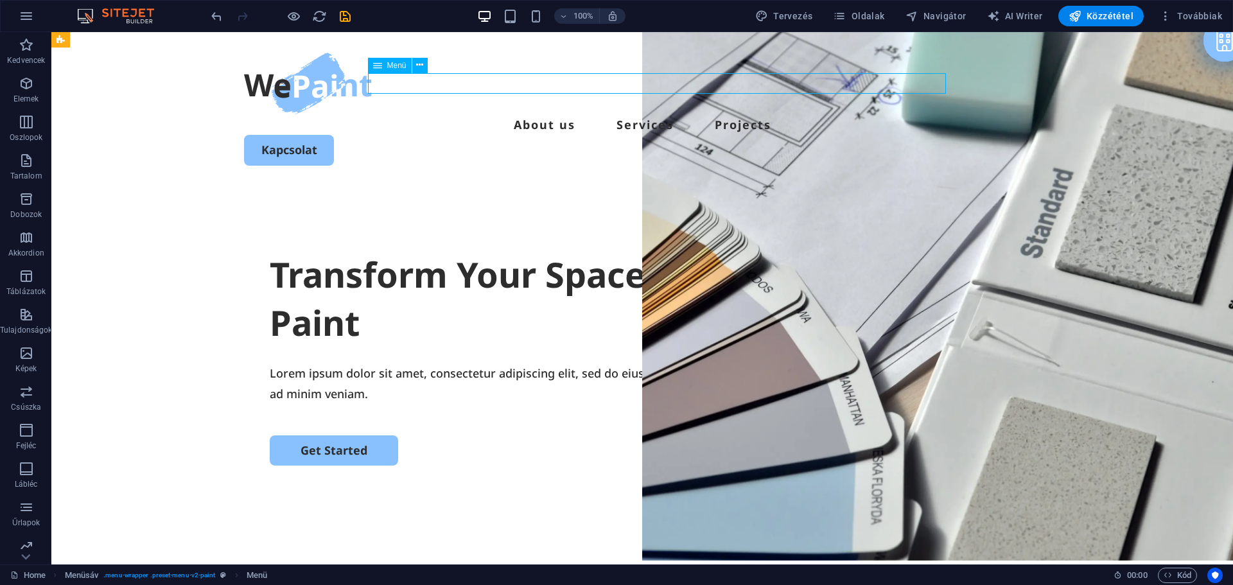
select select
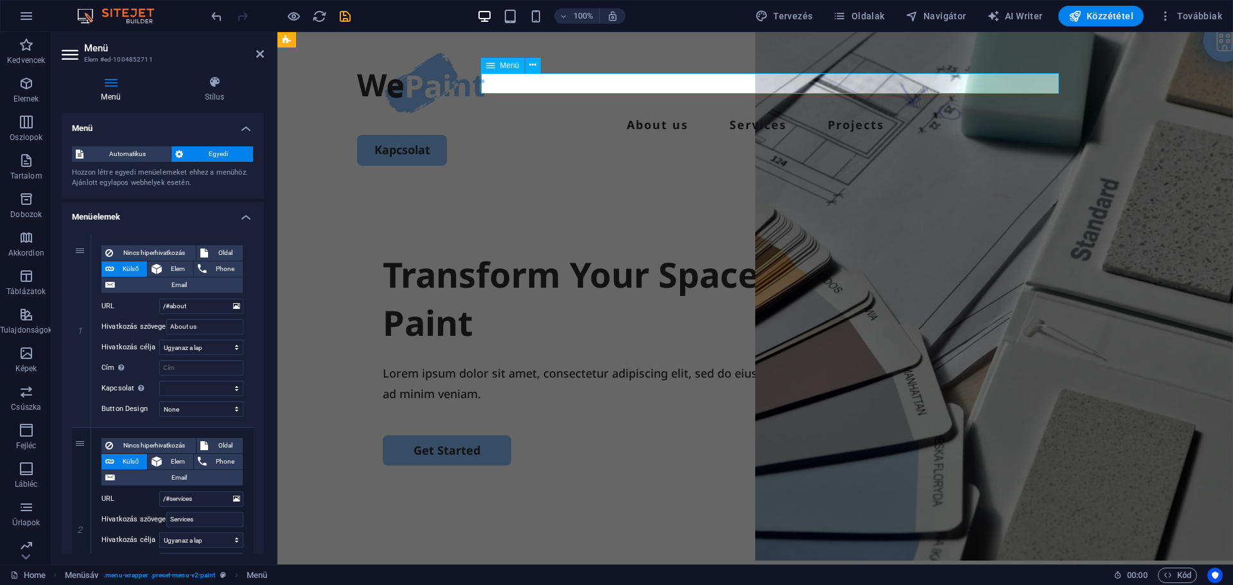
click at [646, 114] on nav "About us Services Projects" at bounding box center [755, 124] width 796 height 21
click at [204, 329] on input "About us" at bounding box center [204, 326] width 77 height 15
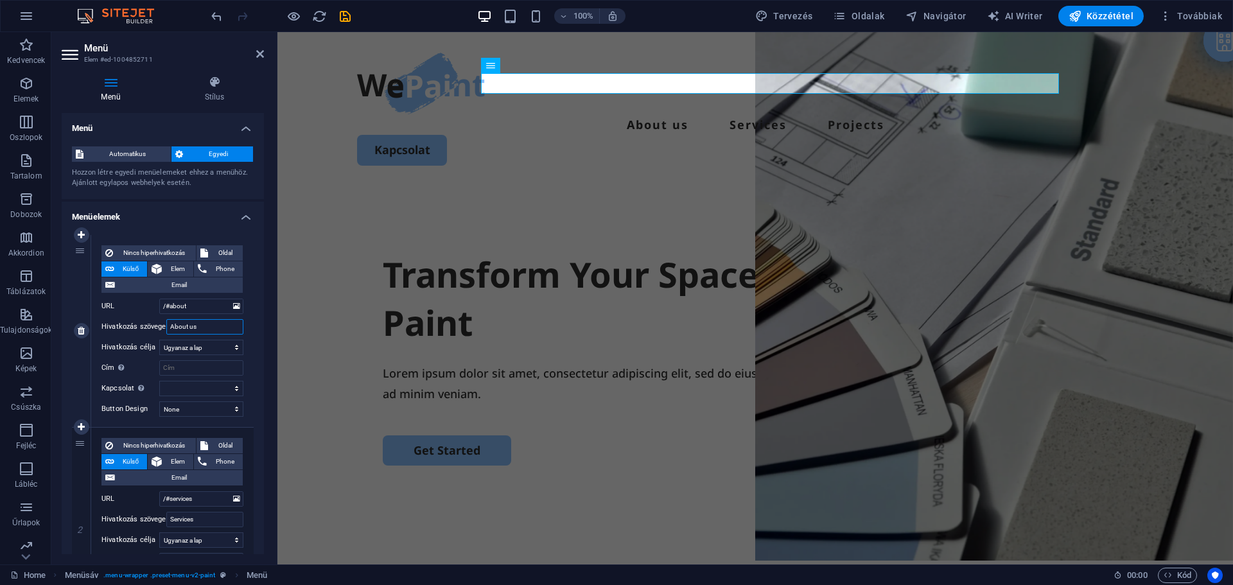
type input "R"
select select
type input "Rólu"
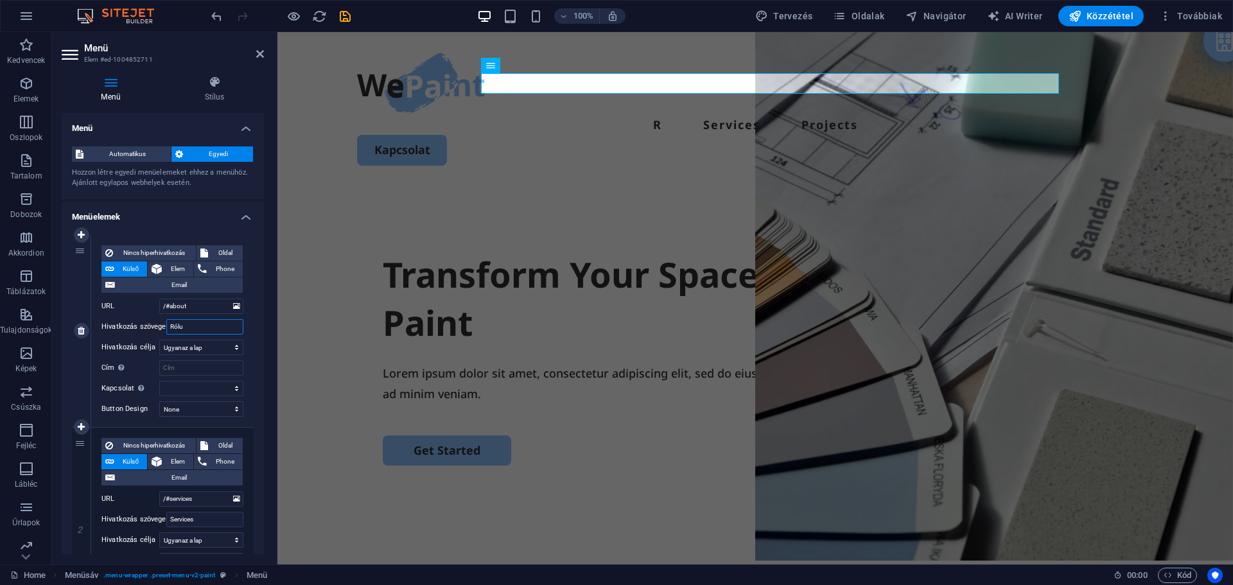
select select
type input "Rólunk"
select select
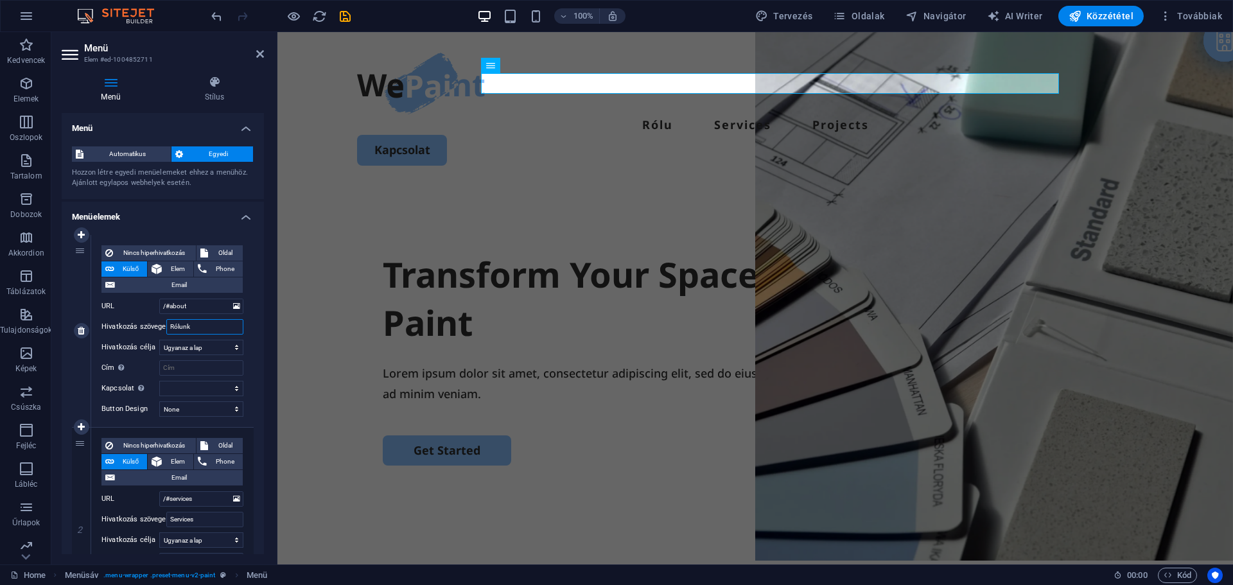
select select
type input "Rólunk"
click at [205, 520] on input "Services" at bounding box center [204, 519] width 77 height 15
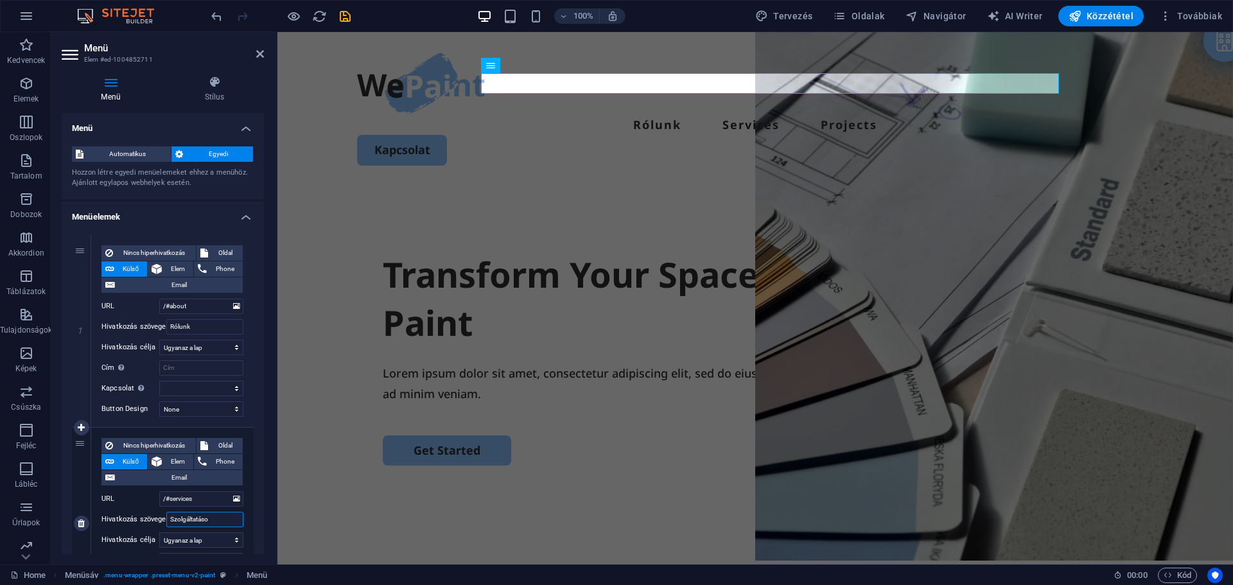
type input "Szolgáltatások"
select select
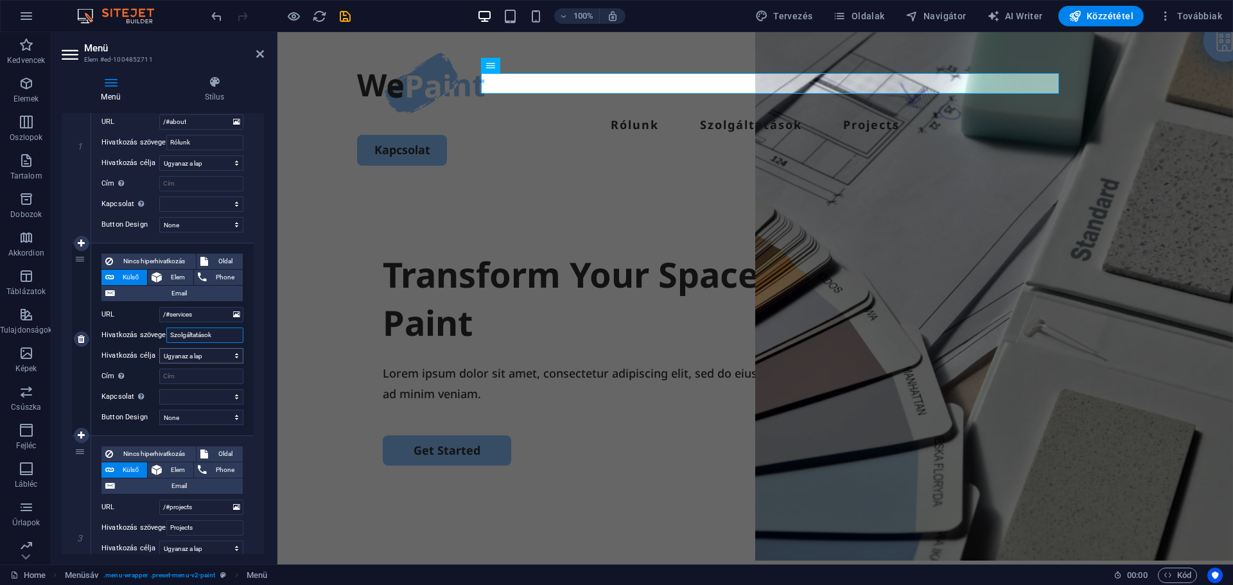
scroll to position [257, 0]
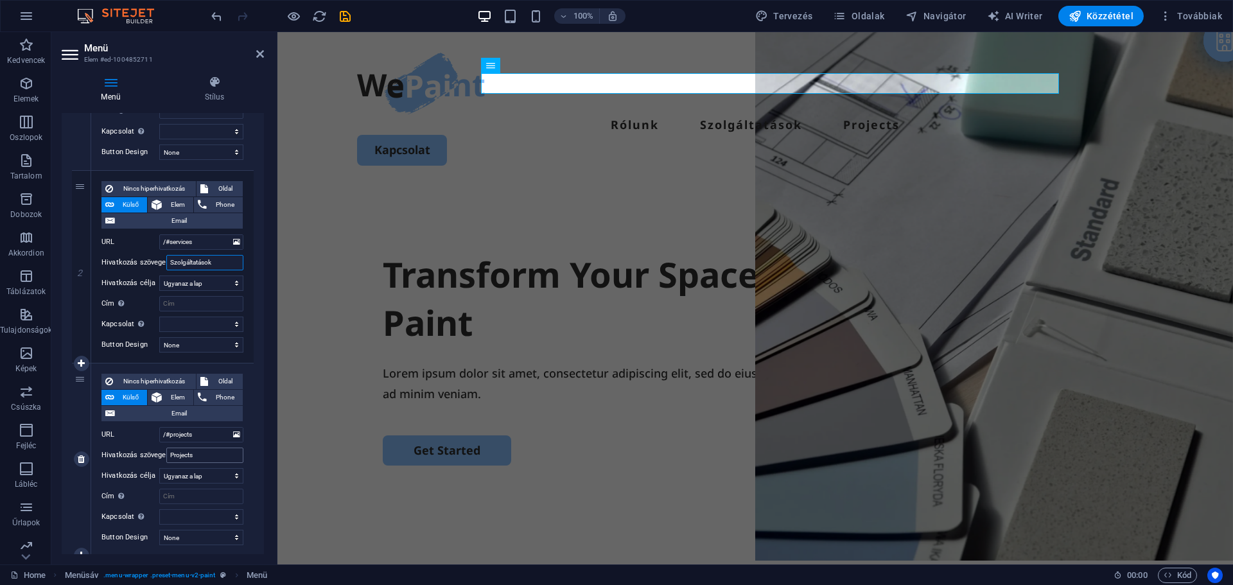
type input "Szolgáltatások"
click at [203, 455] on input "Projects" at bounding box center [204, 454] width 77 height 15
select select
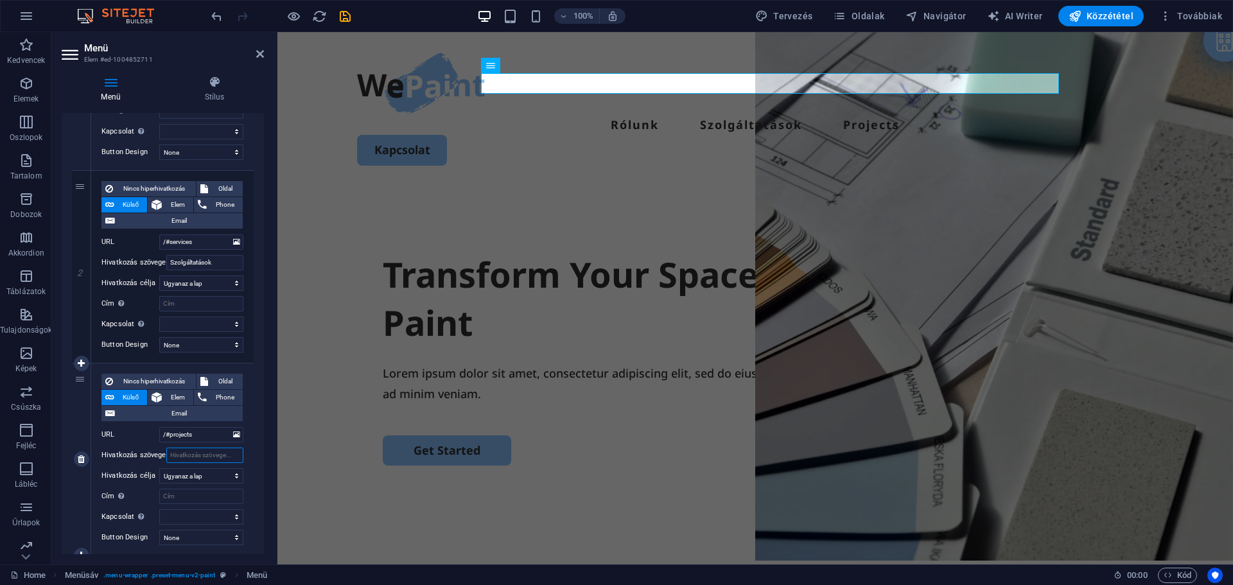
select select
type input "Proje"
select select
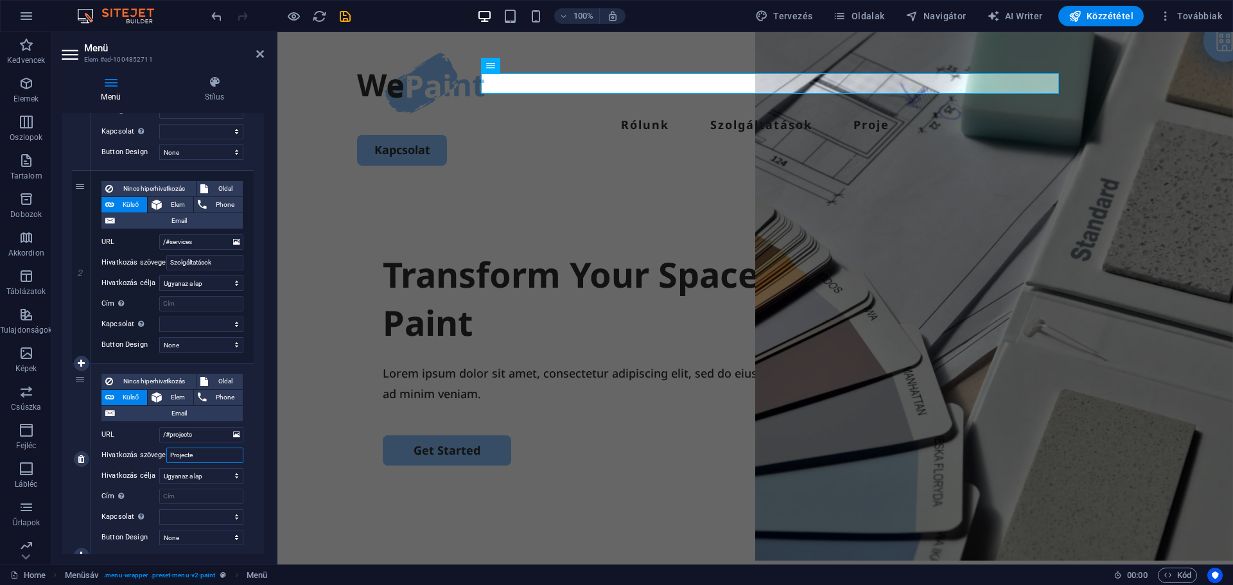
type input "Projectek"
select select
click at [274, 443] on div at bounding box center [275, 298] width 3 height 532
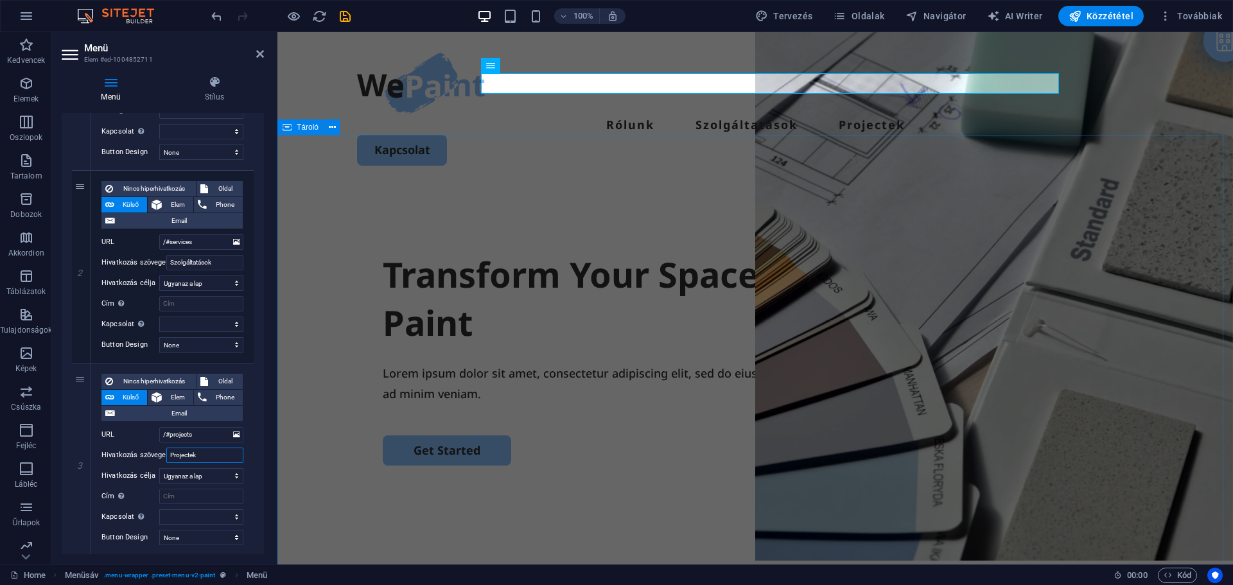
type input "Projectek"
click at [318, 435] on div "Transform Your Space with a Fresh Coat of Paint Lorem ipsum dolor sit amet, con…" at bounding box center [754, 433] width 955 height 494
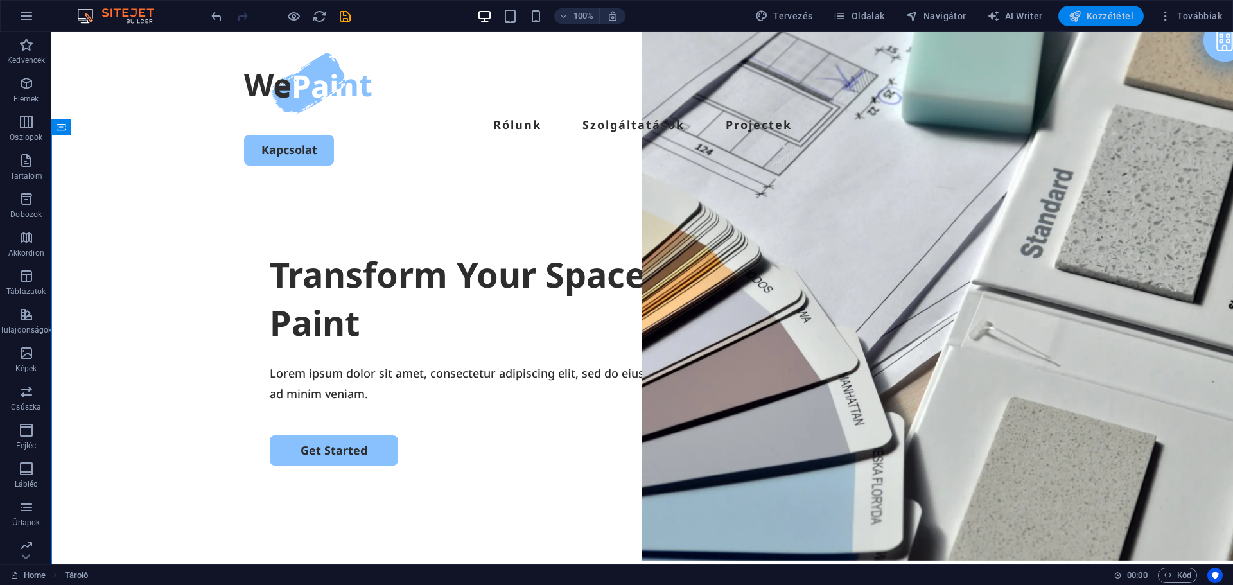
click at [1095, 20] on span "Közzététel" at bounding box center [1100, 16] width 65 height 13
checkbox input "false"
